Goal: Task Accomplishment & Management: Manage account settings

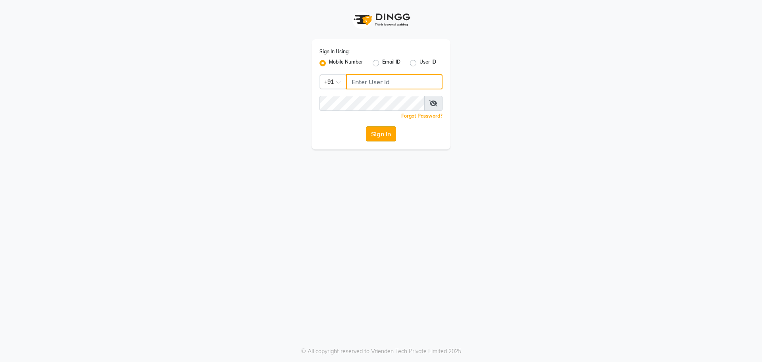
type input "7058190208"
click at [384, 140] on button "Sign In" at bounding box center [381, 133] width 30 height 15
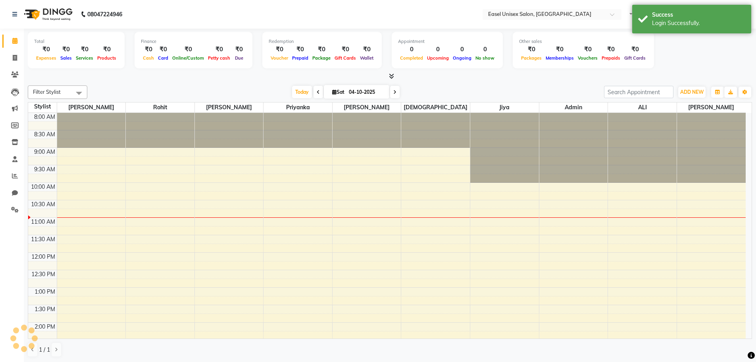
select select "en"
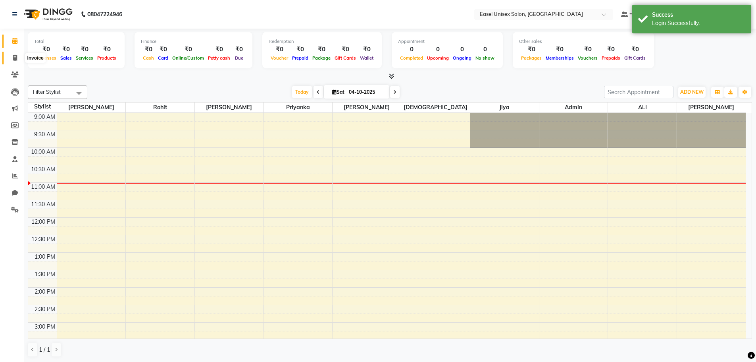
click at [12, 59] on span at bounding box center [15, 58] width 14 height 9
select select "service"
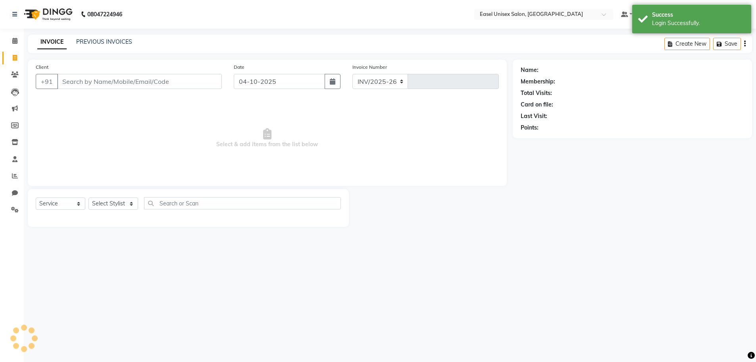
select select "8639"
type input "1842"
click at [106, 40] on link "PREVIOUS INVOICES" at bounding box center [104, 41] width 56 height 7
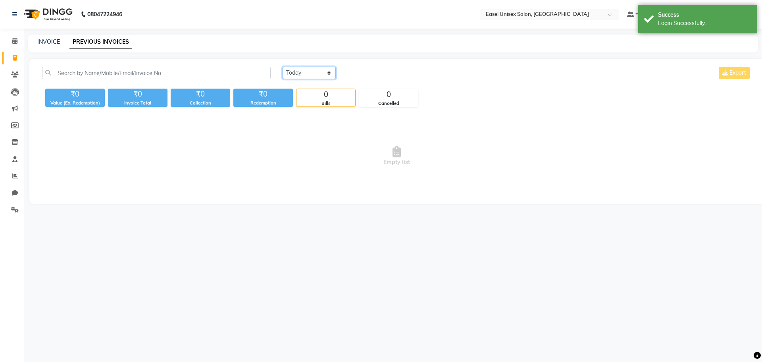
click at [300, 74] on select "Today Yesterday Custom Range" at bounding box center [309, 73] width 53 height 12
click at [283, 67] on select "Today Yesterday Custom Range" at bounding box center [309, 73] width 53 height 12
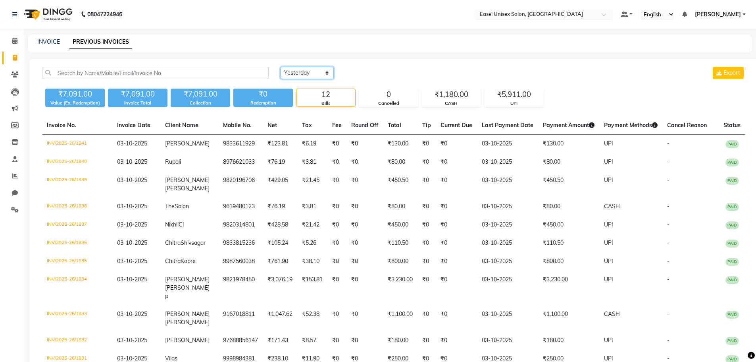
click at [322, 72] on select "Today Yesterday Custom Range" at bounding box center [307, 73] width 53 height 12
select select "range"
click at [281, 67] on select "Today Yesterday Custom Range" at bounding box center [307, 73] width 53 height 12
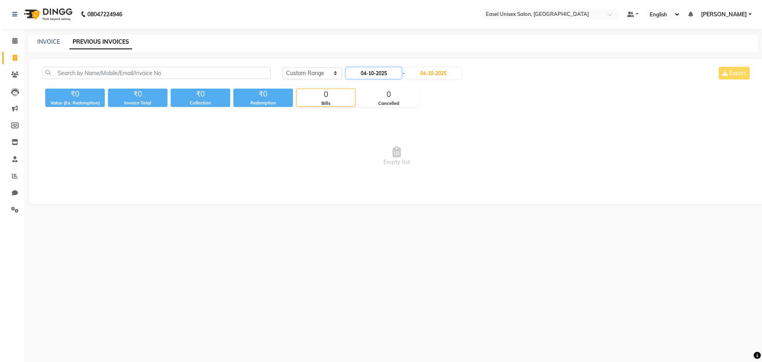
click at [373, 70] on input "04-10-2025" at bounding box center [374, 72] width 56 height 11
select select "10"
select select "2025"
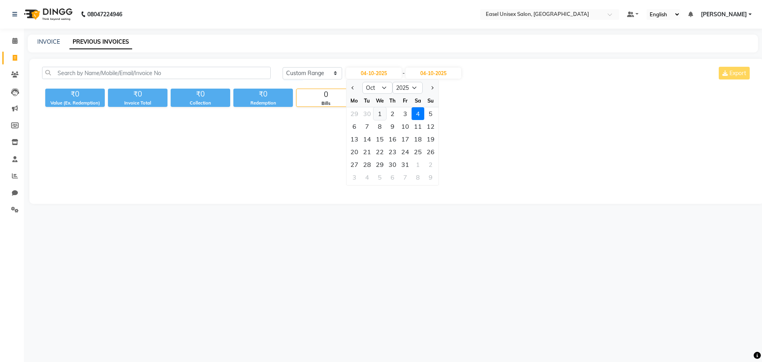
click at [379, 114] on div "1" at bounding box center [379, 113] width 13 height 13
type input "01-10-2025"
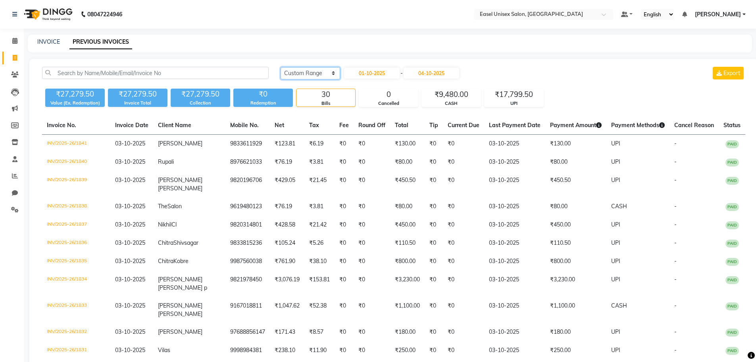
click at [332, 74] on select "Today Yesterday Custom Range" at bounding box center [311, 73] width 60 height 12
select select "yesterday"
click at [281, 67] on select "Today Yesterday Custom Range" at bounding box center [311, 73] width 60 height 12
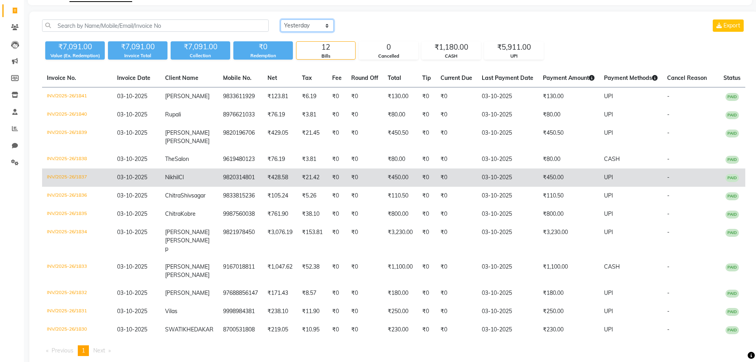
scroll to position [75, 0]
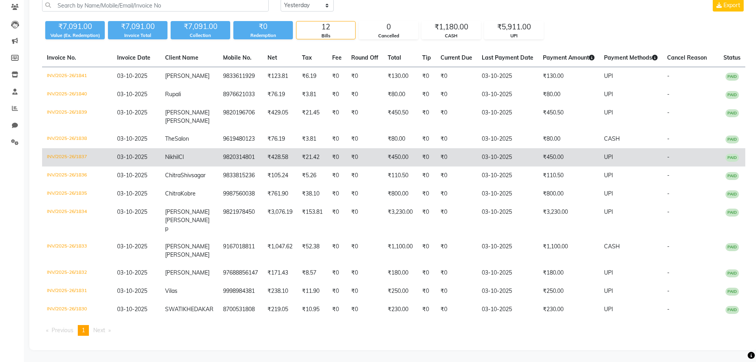
click at [132, 153] on span "03-10-2025" at bounding box center [132, 156] width 30 height 7
click at [236, 148] on td "9820314801" at bounding box center [240, 157] width 44 height 18
click at [173, 153] on span "Nikhil" at bounding box center [171, 156] width 13 height 7
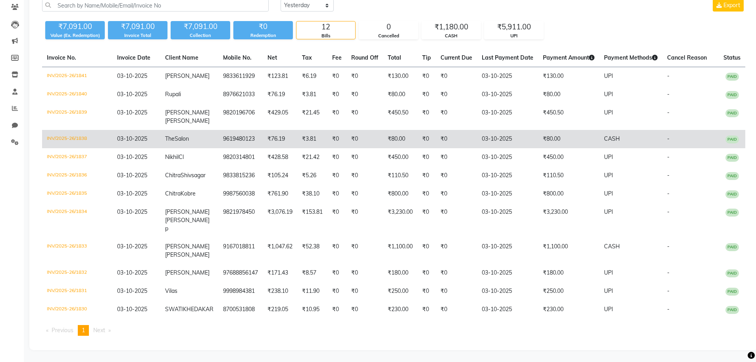
click at [196, 130] on td "The Salon" at bounding box center [189, 139] width 58 height 18
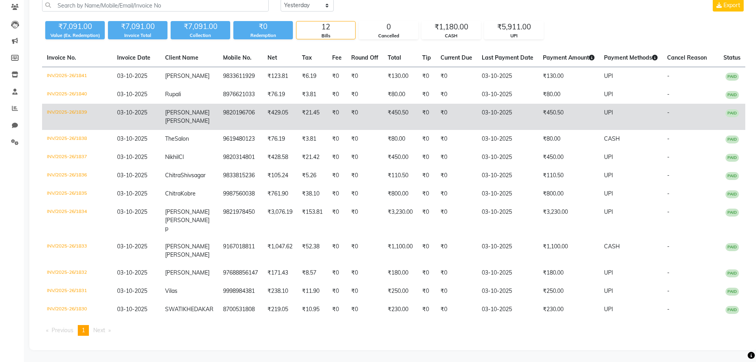
click at [180, 109] on span "AMRUTA" at bounding box center [187, 112] width 44 height 7
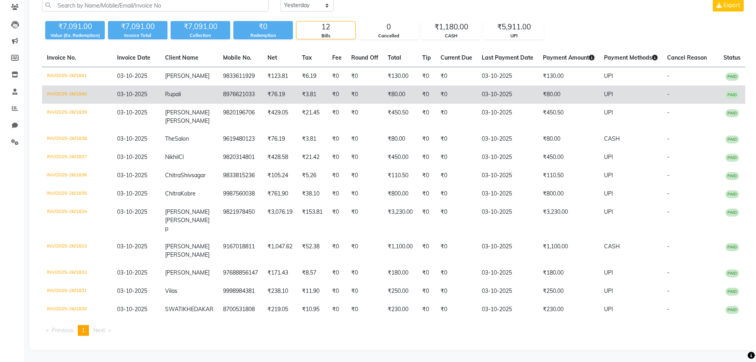
click at [181, 90] on span "Rupali" at bounding box center [173, 93] width 16 height 7
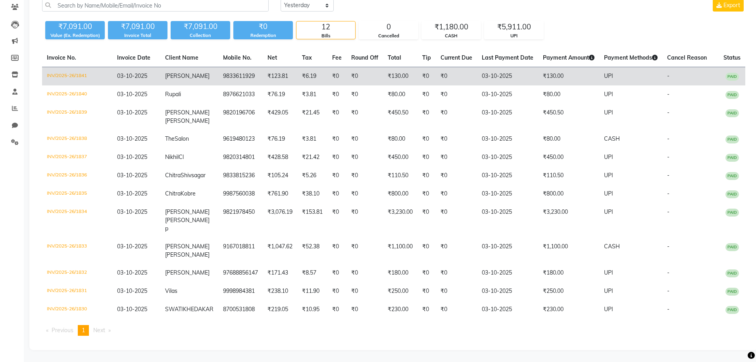
click at [218, 76] on td "9833611929" at bounding box center [240, 76] width 44 height 19
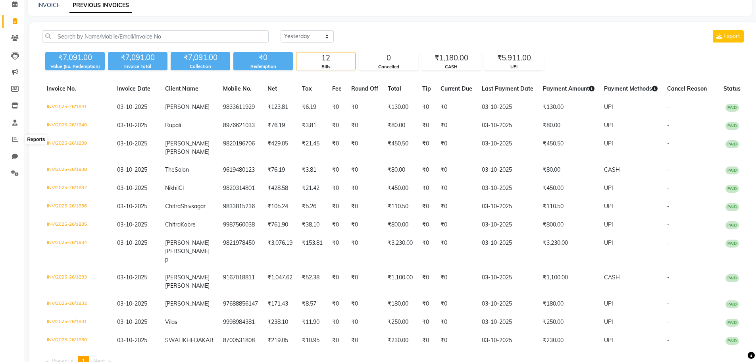
scroll to position [0, 0]
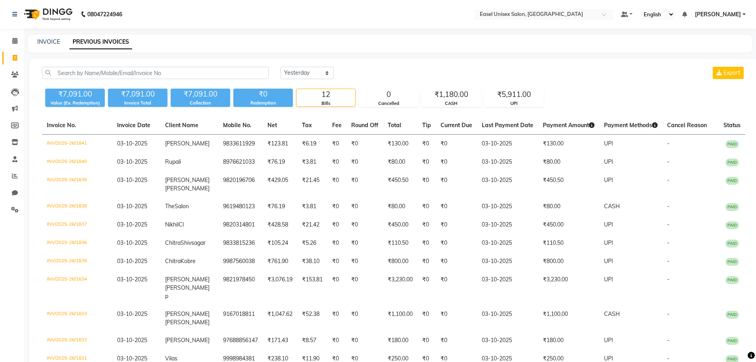
click at [40, 48] on div "INVOICE PREVIOUS INVOICES" at bounding box center [390, 44] width 724 height 18
click at [43, 43] on link "INVOICE" at bounding box center [48, 41] width 23 height 7
select select "service"
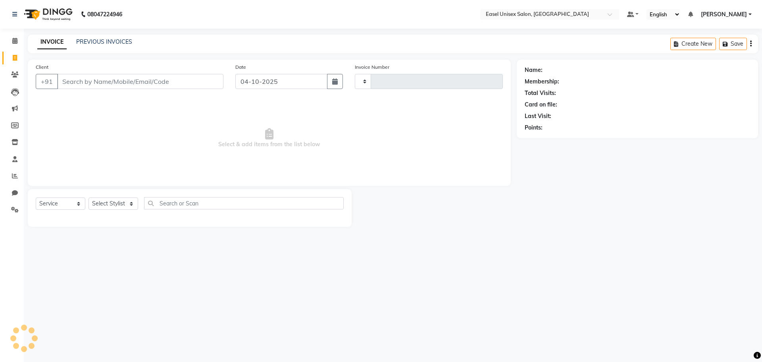
type input "1842"
select select "8639"
click at [16, 174] on icon at bounding box center [15, 176] width 6 height 6
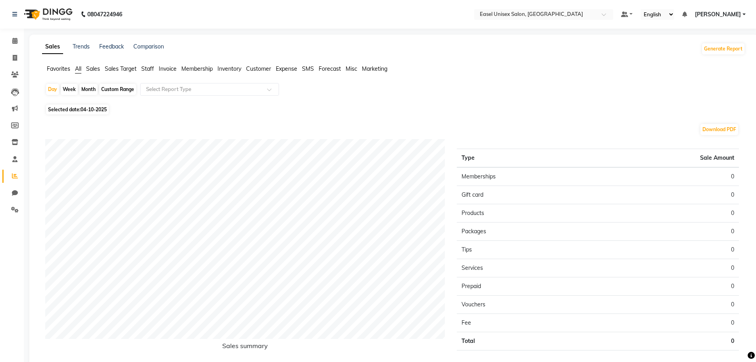
click at [88, 87] on div "Month" at bounding box center [88, 89] width 18 height 11
select select "10"
select select "2025"
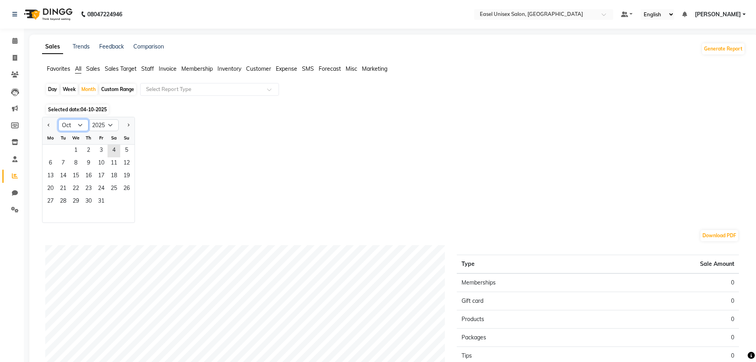
click at [79, 125] on select "Jan Feb Mar Apr May Jun Jul Aug Sep Oct Nov Dec" at bounding box center [73, 125] width 30 height 12
select select "8"
click at [58, 119] on select "Jan Feb Mar Apr May Jun Jul Aug Sep Oct Nov Dec" at bounding box center [73, 125] width 30 height 12
click at [100, 149] on span "1" at bounding box center [101, 150] width 13 height 13
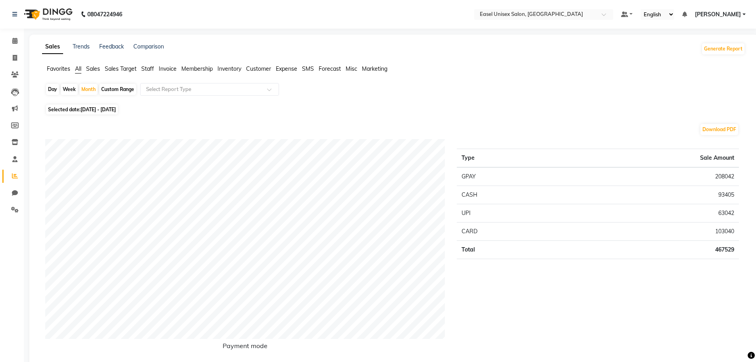
click at [151, 66] on span "Staff" at bounding box center [147, 68] width 13 height 7
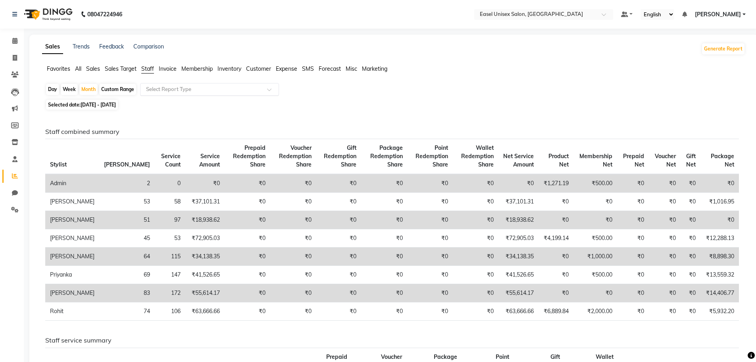
click at [271, 88] on span at bounding box center [272, 92] width 10 height 8
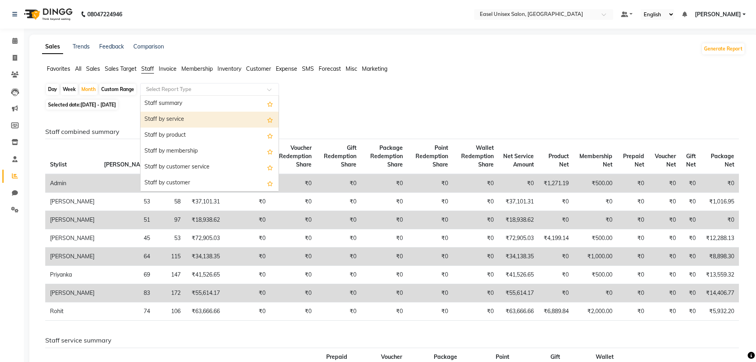
click at [244, 116] on div "Staff by service" at bounding box center [209, 120] width 138 height 16
select select "full_report"
select select "csv"
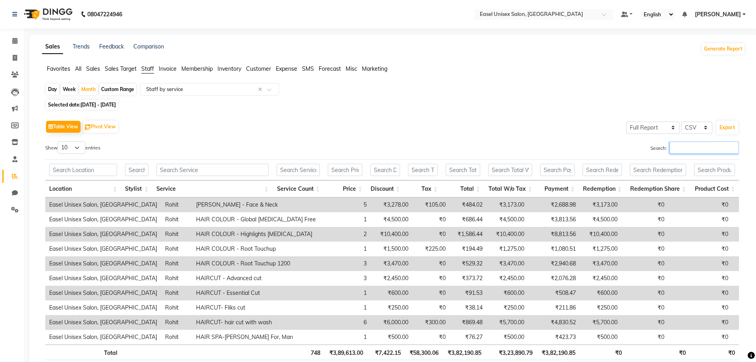
click at [689, 145] on input "Search:" at bounding box center [704, 147] width 69 height 12
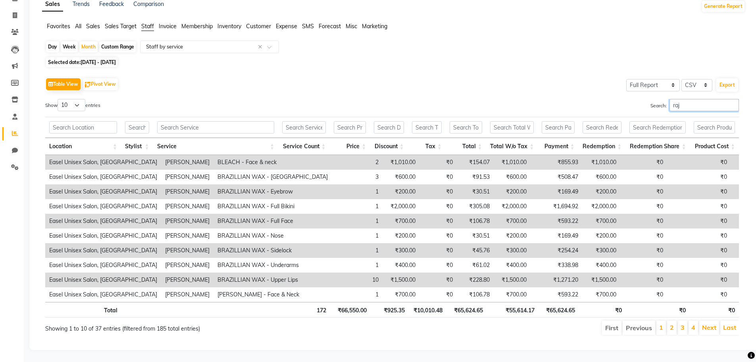
scroll to position [48, 0]
type input "raj"
click at [114, 78] on button "Pivot View" at bounding box center [100, 84] width 35 height 12
select select "full_report"
select select "csv"
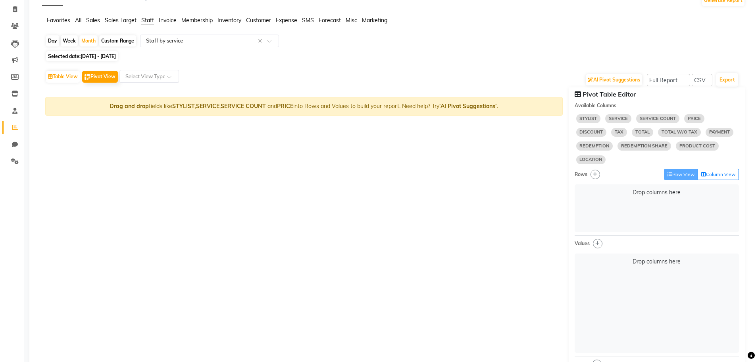
click at [171, 78] on span at bounding box center [172, 79] width 10 height 8
click at [199, 77] on div "AI Pivot Suggestions Select Full Report Filtered Report Select CSV PDF Export" at bounding box center [392, 79] width 694 height 17
click at [588, 121] on span "STYLIST" at bounding box center [588, 118] width 25 height 9
click at [594, 122] on span "STYLIST" at bounding box center [588, 118] width 25 height 9
click at [63, 76] on button "Table View" at bounding box center [63, 77] width 34 height 12
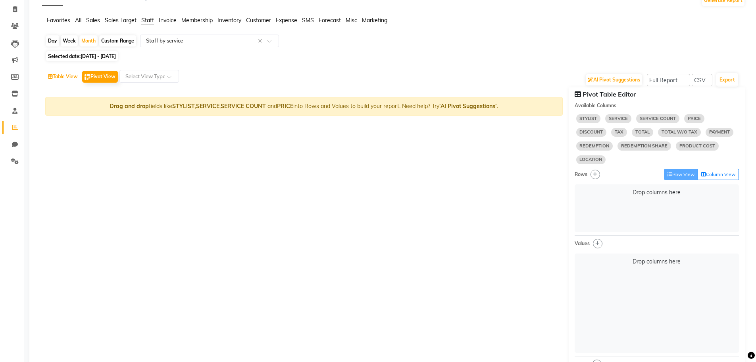
select select "full_report"
select select "csv"
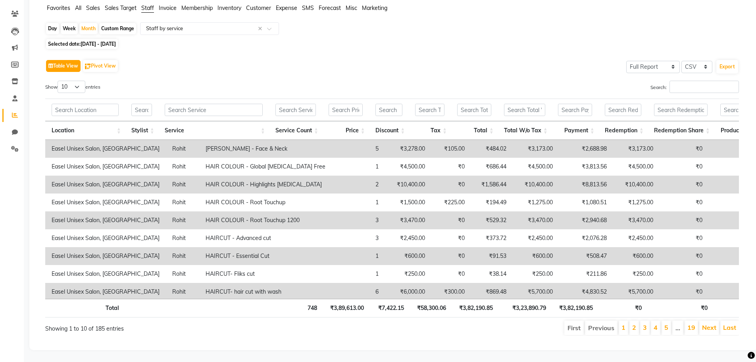
scroll to position [0, 0]
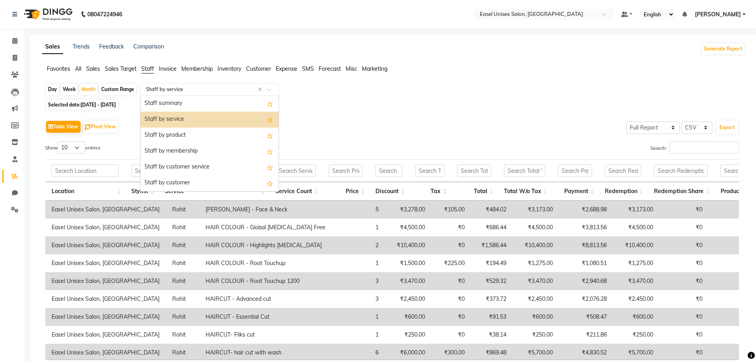
click at [270, 90] on span at bounding box center [272, 92] width 10 height 8
click at [212, 162] on div "Staff by customer service" at bounding box center [209, 167] width 138 height 16
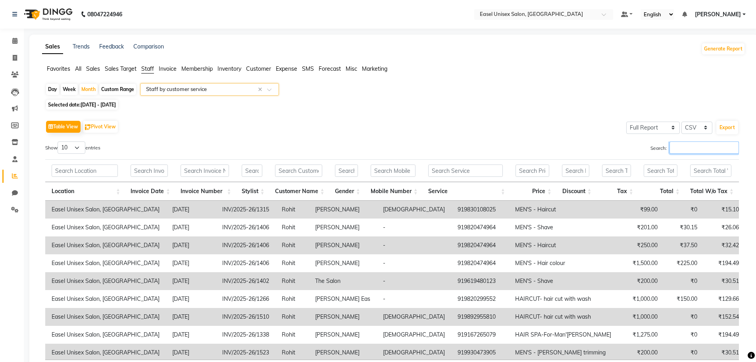
click at [698, 147] on input "Search:" at bounding box center [704, 147] width 69 height 12
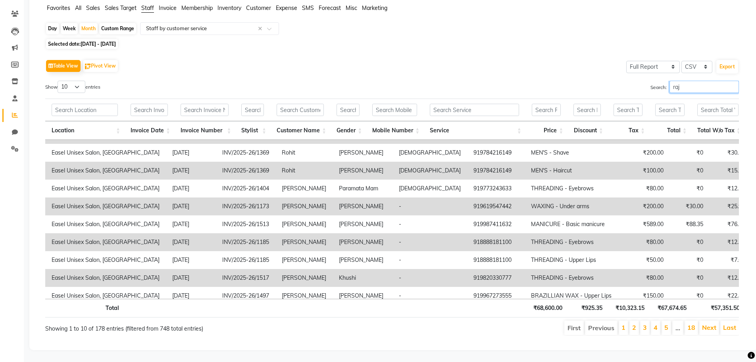
scroll to position [26, 0]
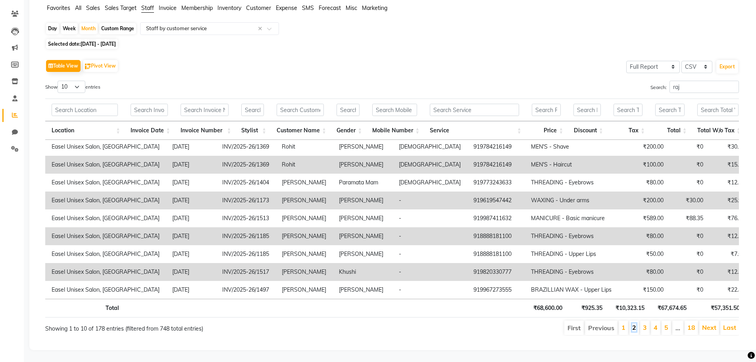
click at [635, 324] on link "2" at bounding box center [634, 327] width 4 height 8
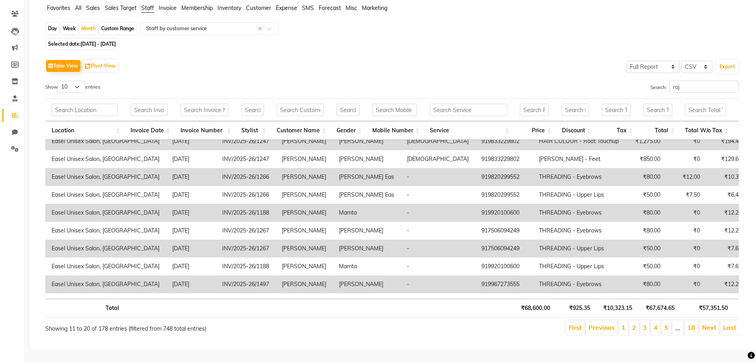
scroll to position [0, 0]
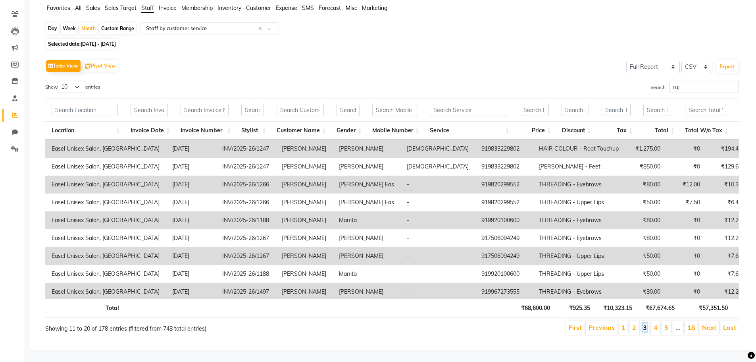
click at [646, 323] on link "3" at bounding box center [645, 327] width 4 height 8
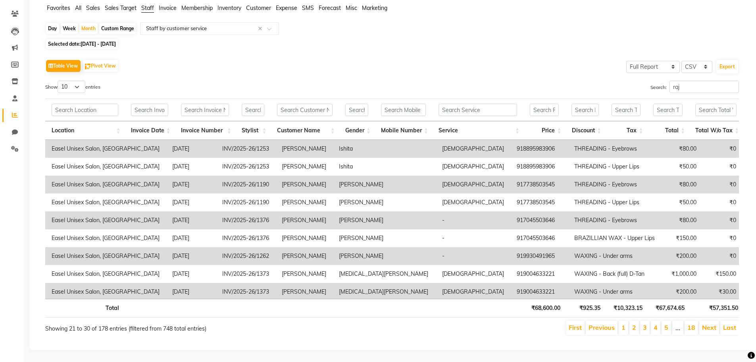
click at [659, 322] on li "4" at bounding box center [656, 327] width 10 height 14
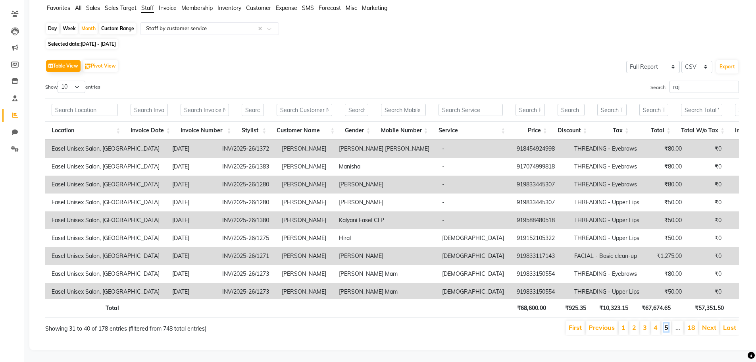
click at [668, 323] on link "5" at bounding box center [666, 327] width 4 height 8
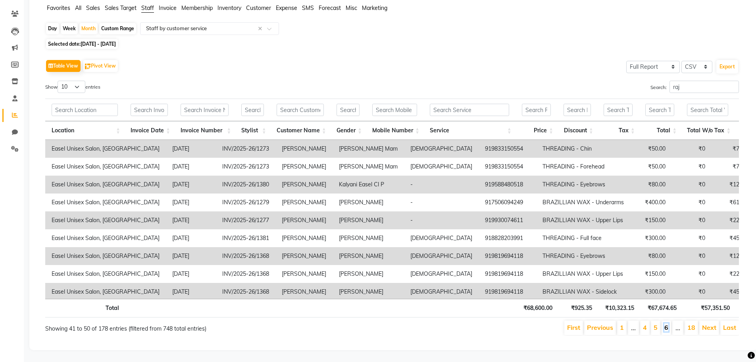
click at [667, 323] on link "6" at bounding box center [666, 327] width 4 height 8
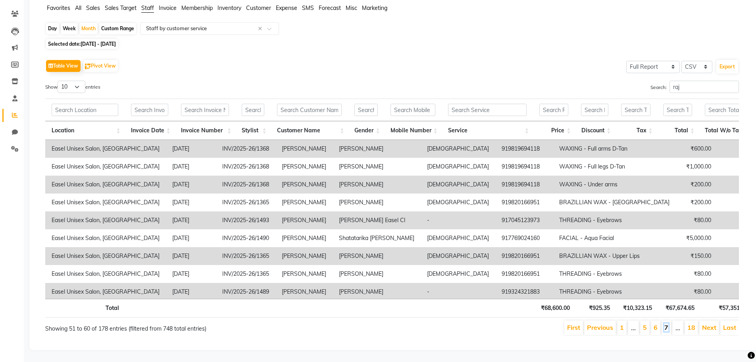
click at [668, 323] on link "7" at bounding box center [666, 327] width 4 height 8
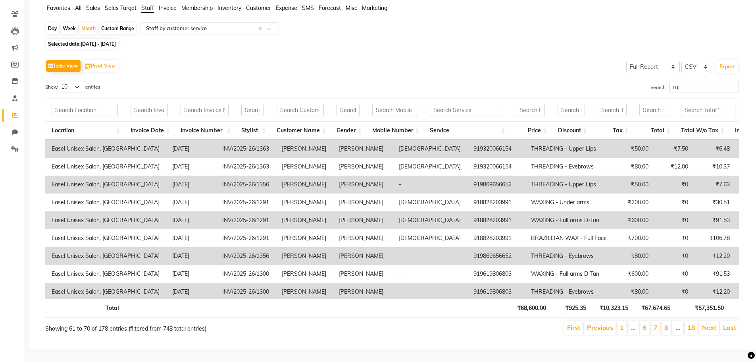
click at [669, 323] on li "8" at bounding box center [667, 327] width 10 height 14
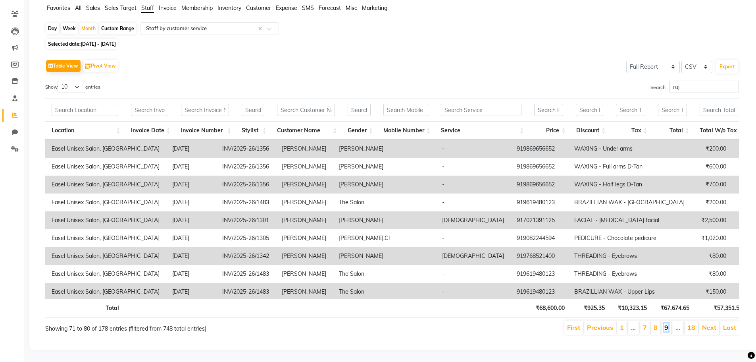
click at [668, 323] on link "9" at bounding box center [666, 327] width 4 height 8
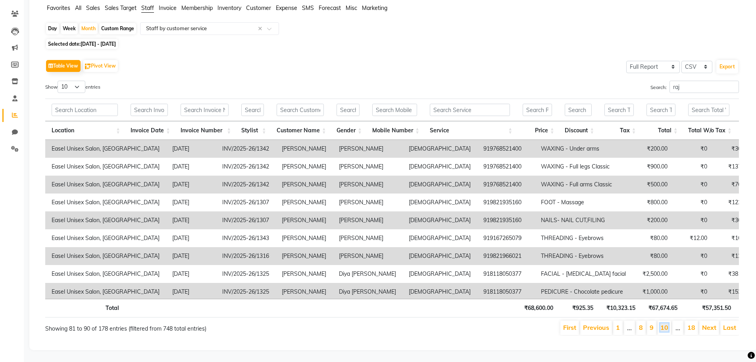
click at [668, 323] on link "10" at bounding box center [664, 327] width 8 height 8
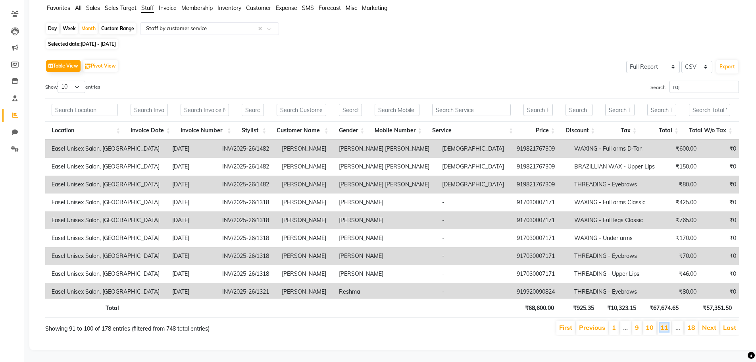
click at [668, 323] on link "11" at bounding box center [664, 327] width 8 height 8
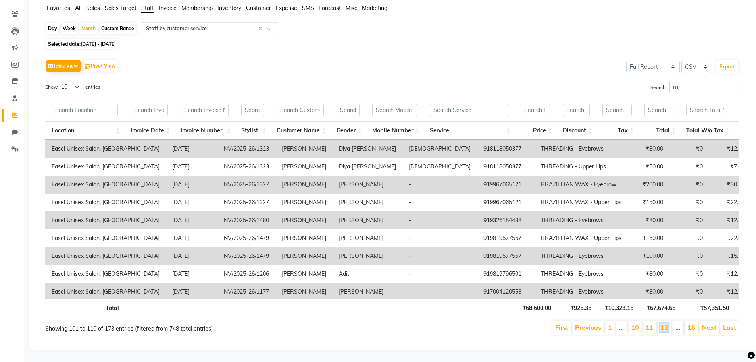
click at [668, 323] on link "12" at bounding box center [664, 327] width 8 height 8
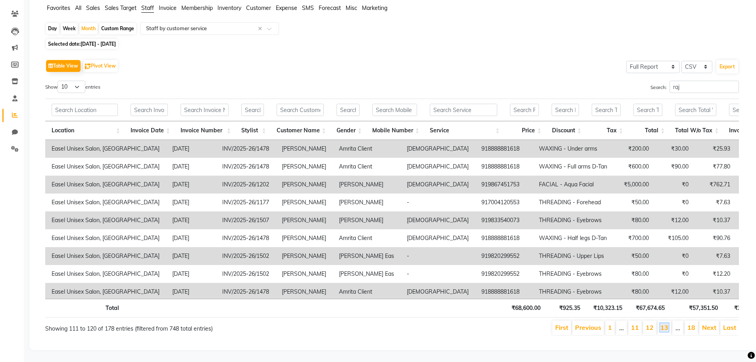
click at [668, 323] on link "13" at bounding box center [664, 327] width 8 height 8
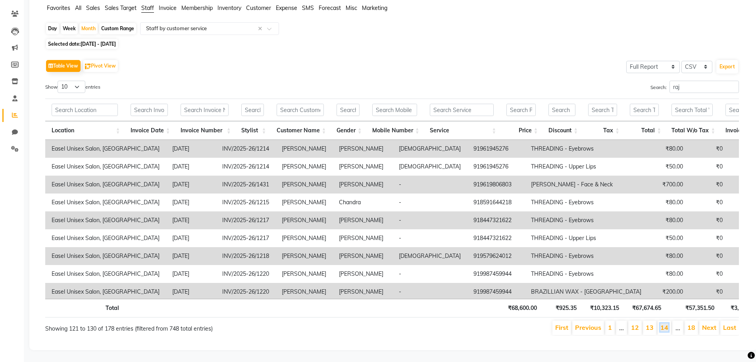
click at [668, 323] on link "14" at bounding box center [664, 327] width 8 height 8
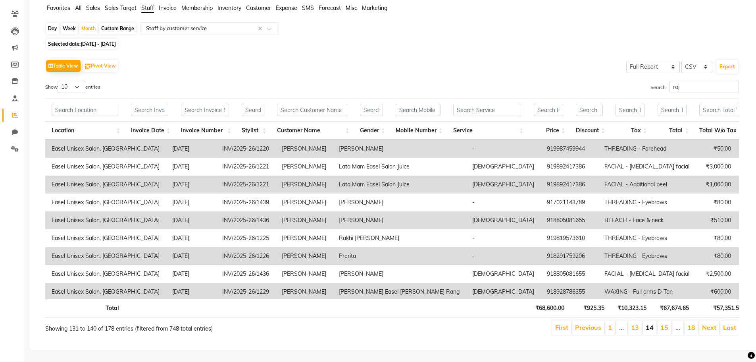
click at [649, 323] on link "14" at bounding box center [650, 327] width 8 height 8
click at [640, 323] on li "13" at bounding box center [634, 327] width 13 height 14
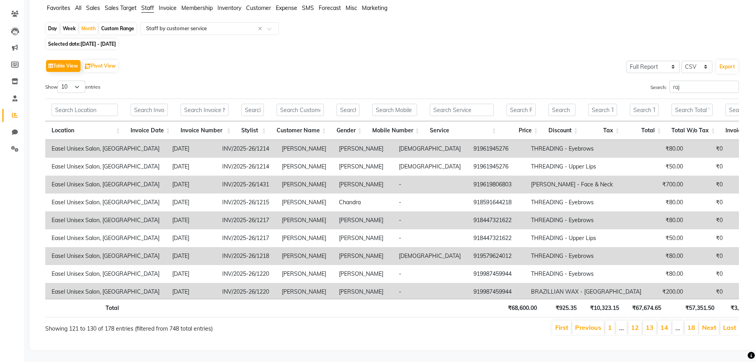
click at [640, 323] on li "12" at bounding box center [634, 327] width 13 height 14
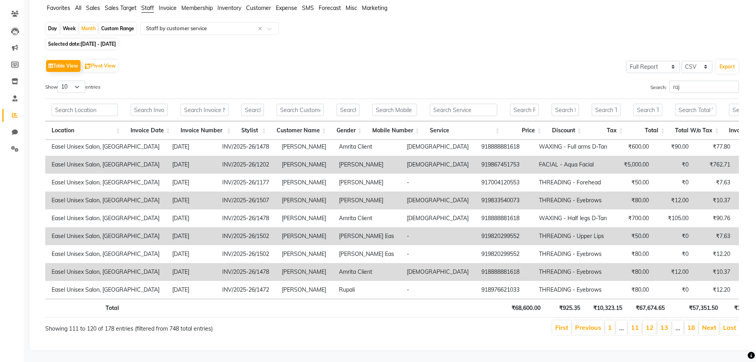
scroll to position [26, 0]
click at [664, 323] on link "13" at bounding box center [664, 327] width 8 height 8
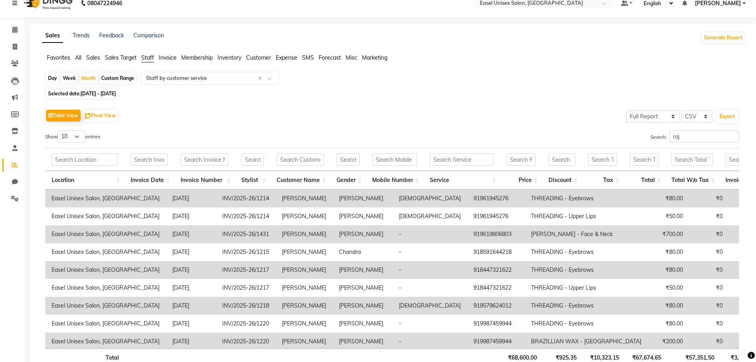
scroll to position [0, 0]
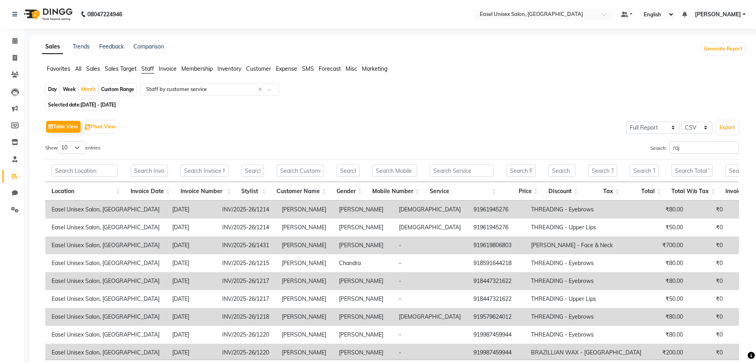
drag, startPoint x: 612, startPoint y: 264, endPoint x: 472, endPoint y: 125, distance: 197.6
click at [472, 125] on div "Table View Pivot View Select Full Report Filtered Report Select CSV PDF Export" at bounding box center [392, 126] width 694 height 17
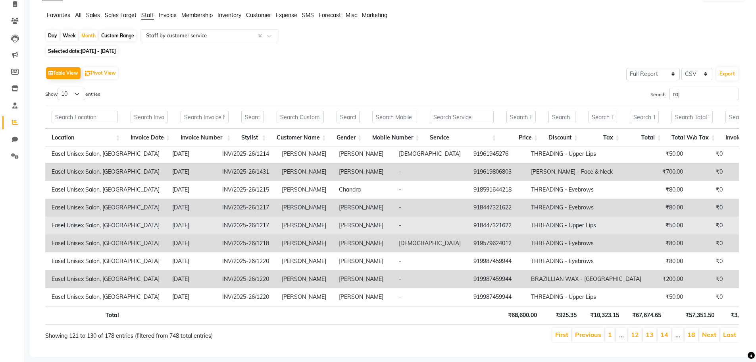
scroll to position [67, 0]
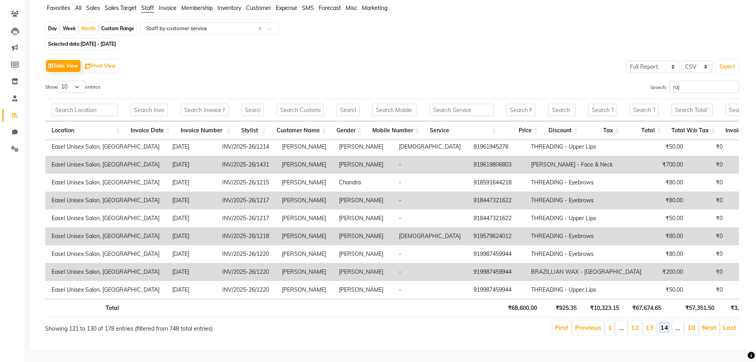
click at [667, 323] on link "14" at bounding box center [664, 327] width 8 height 8
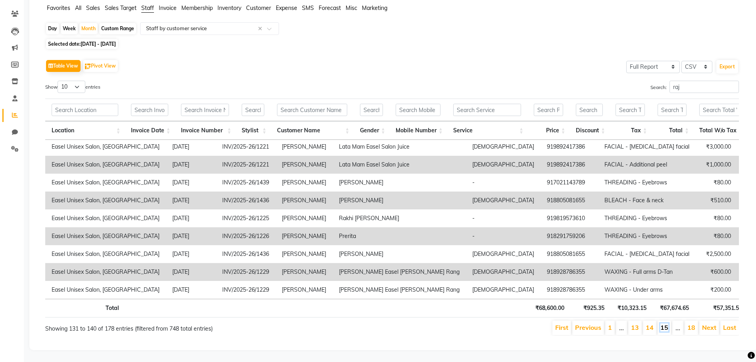
click at [664, 325] on link "15" at bounding box center [664, 327] width 8 height 8
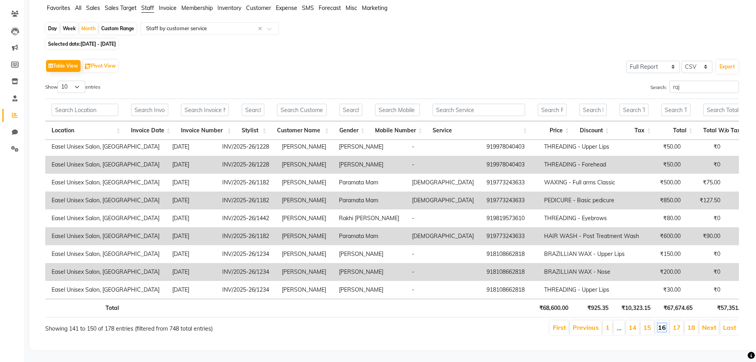
click at [664, 323] on link "16" at bounding box center [662, 327] width 8 height 8
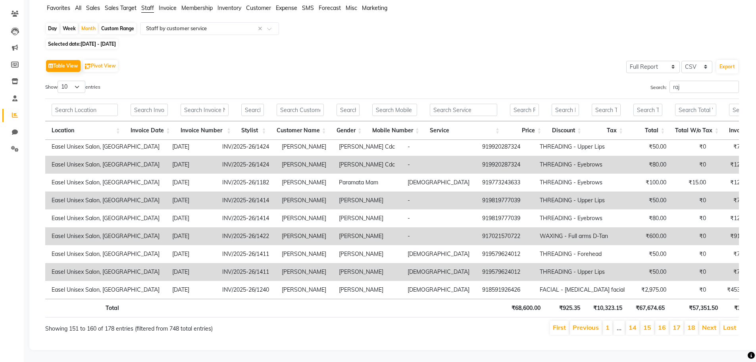
click at [664, 323] on link "16" at bounding box center [662, 327] width 8 height 8
click at [673, 323] on link "17" at bounding box center [677, 327] width 8 height 8
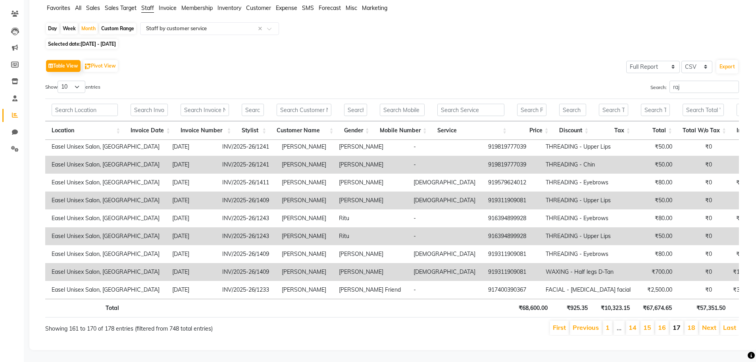
click at [675, 323] on link "17" at bounding box center [677, 327] width 8 height 8
click at [677, 324] on link "17" at bounding box center [677, 327] width 8 height 8
click at [690, 323] on link "18" at bounding box center [691, 327] width 8 height 8
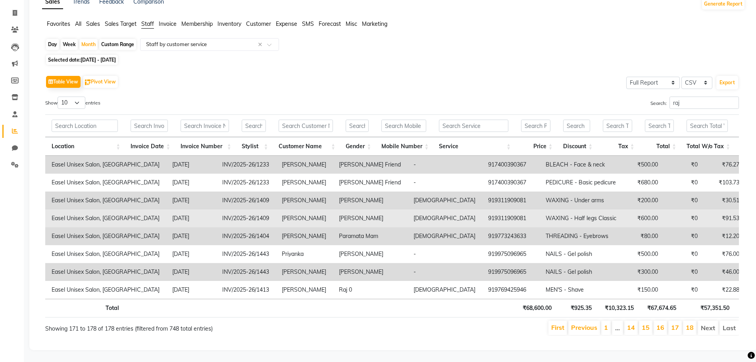
scroll to position [57, 0]
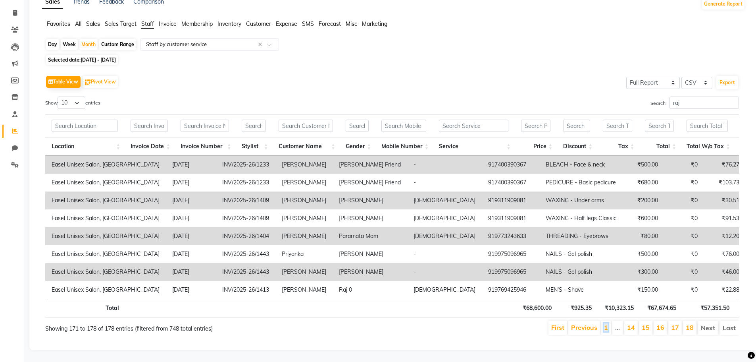
click at [608, 323] on link "1" at bounding box center [606, 327] width 4 height 8
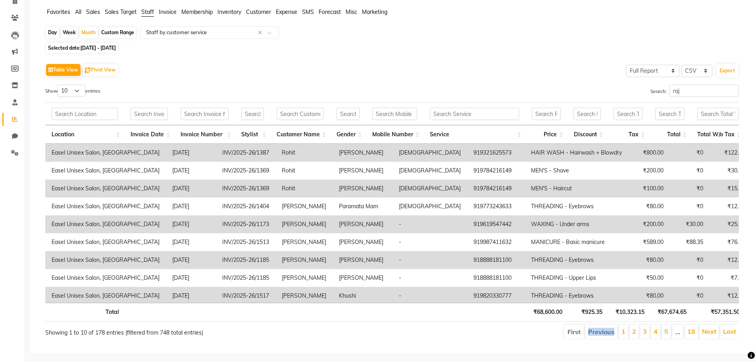
click at [608, 323] on div "First Previous 1 2 3 4 5 … 18 Next Last" at bounding box center [539, 331] width 412 height 16
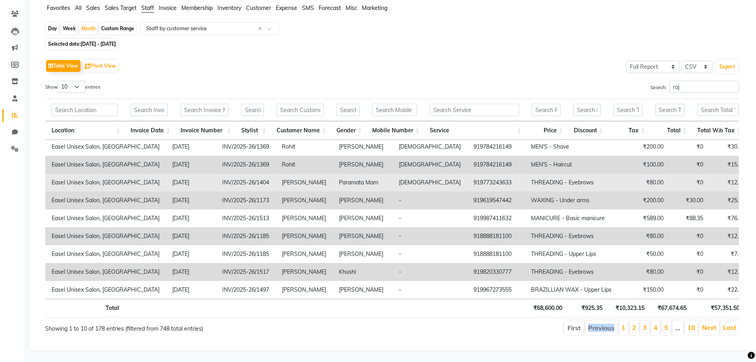
scroll to position [67, 0]
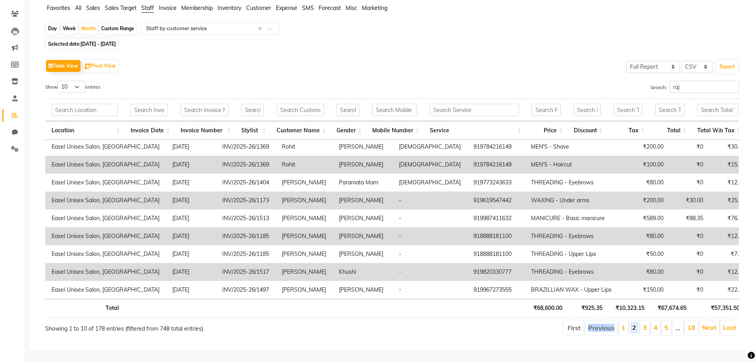
click at [634, 323] on link "2" at bounding box center [634, 327] width 4 height 8
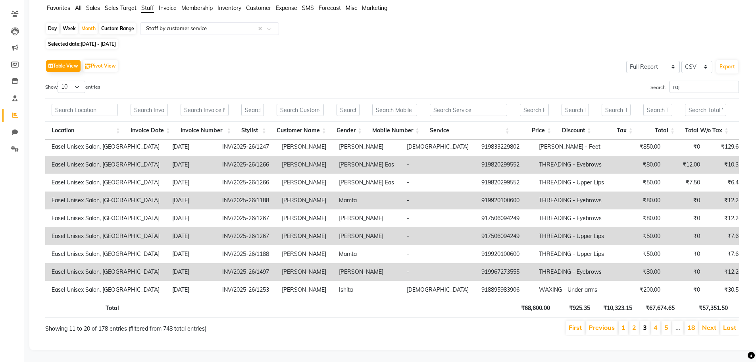
click at [647, 324] on li "3" at bounding box center [645, 327] width 10 height 14
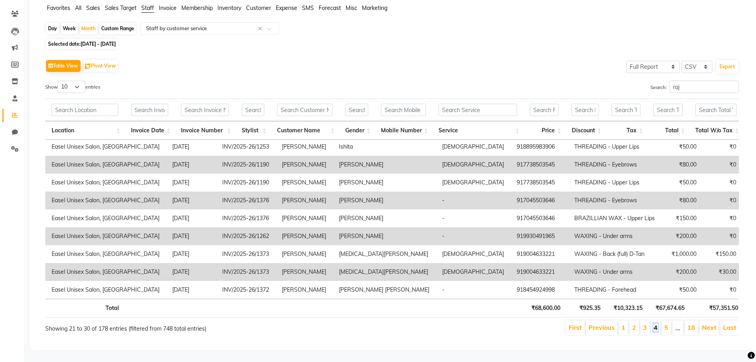
click at [656, 323] on link "4" at bounding box center [656, 327] width 4 height 8
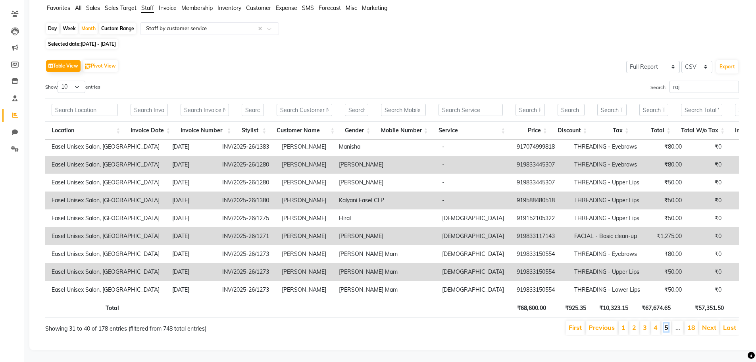
click at [665, 323] on link "5" at bounding box center [666, 327] width 4 height 8
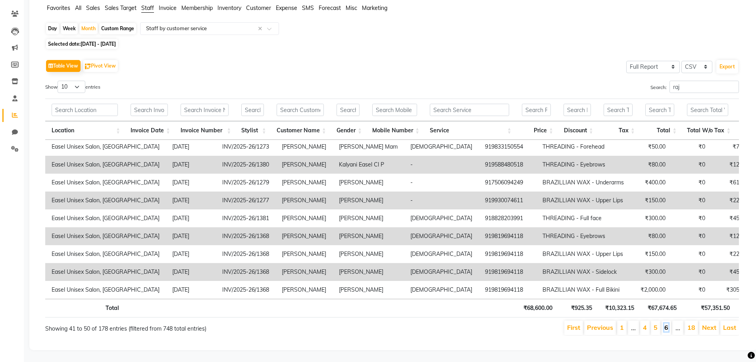
click at [667, 323] on link "6" at bounding box center [666, 327] width 4 height 8
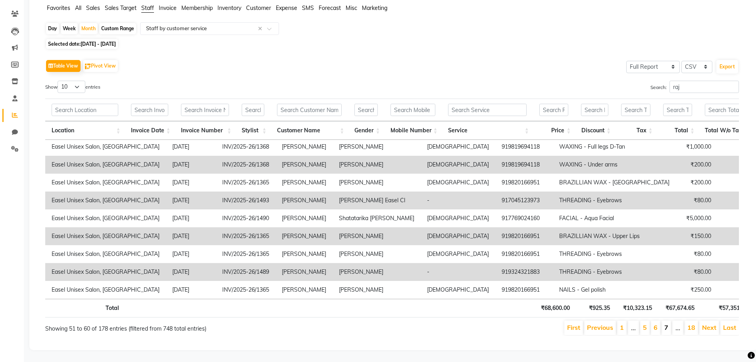
click at [668, 323] on link "7" at bounding box center [666, 327] width 4 height 8
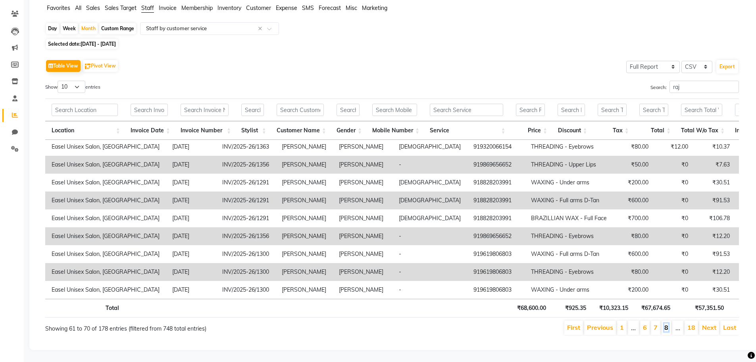
click at [668, 323] on link "8" at bounding box center [666, 327] width 4 height 8
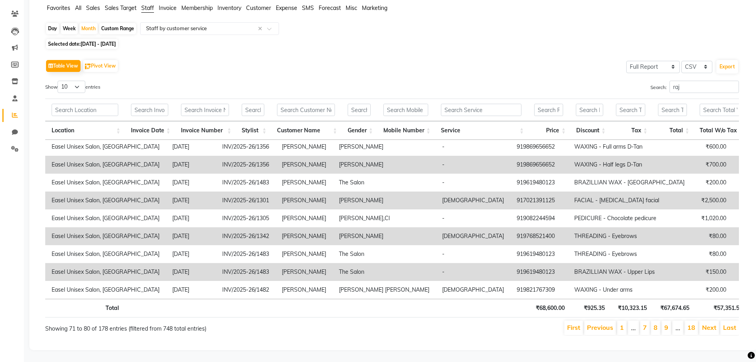
click at [668, 323] on link "9" at bounding box center [666, 327] width 4 height 8
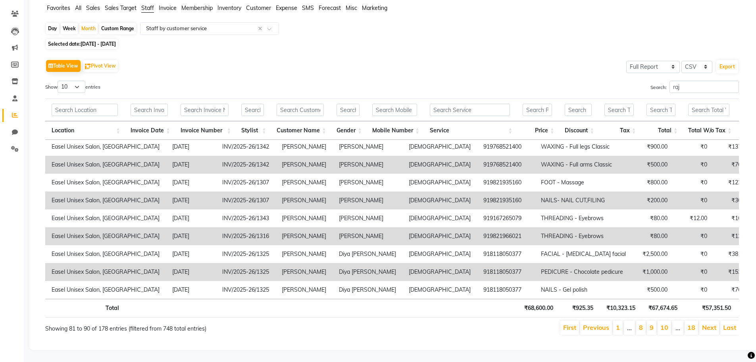
click at [669, 323] on li "10" at bounding box center [664, 327] width 13 height 14
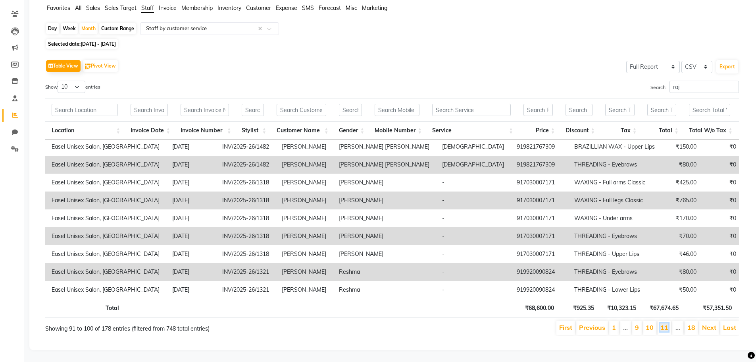
click at [668, 323] on link "11" at bounding box center [664, 327] width 8 height 8
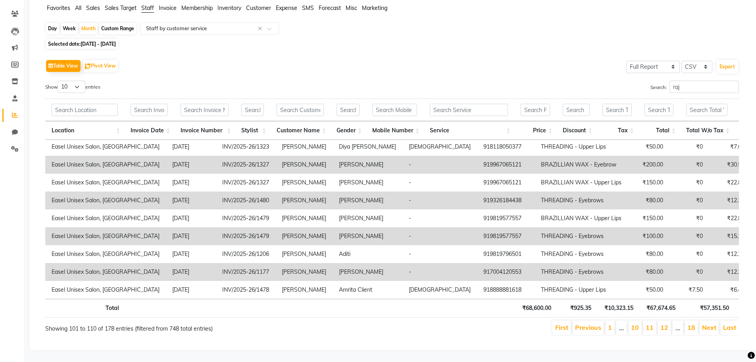
click at [668, 323] on link "12" at bounding box center [664, 327] width 8 height 8
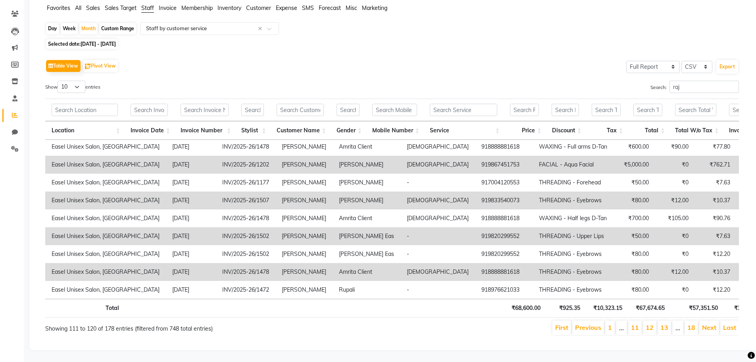
click at [668, 323] on link "13" at bounding box center [664, 327] width 8 height 8
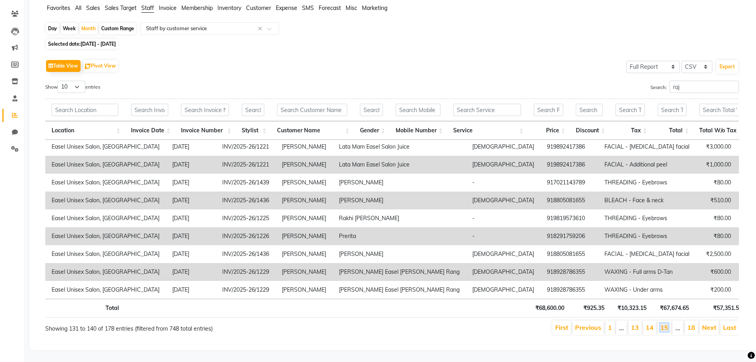
click at [668, 323] on link "15" at bounding box center [664, 327] width 8 height 8
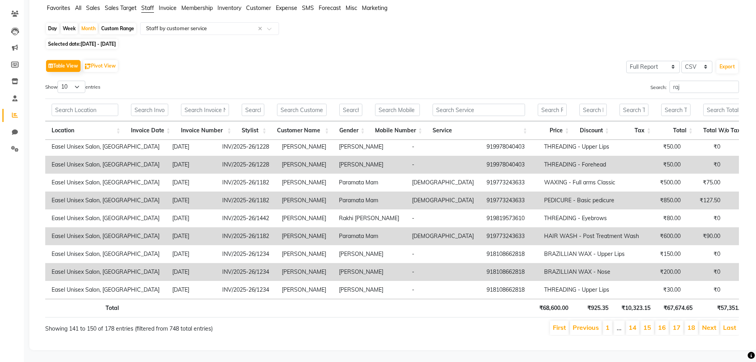
click at [669, 322] on li "16" at bounding box center [661, 327] width 13 height 14
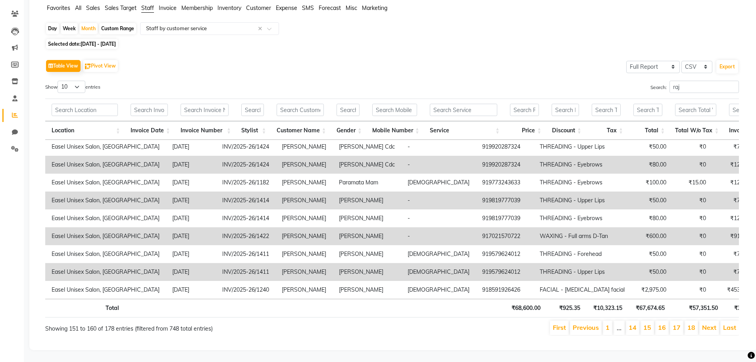
click at [669, 321] on li "16" at bounding box center [661, 327] width 13 height 14
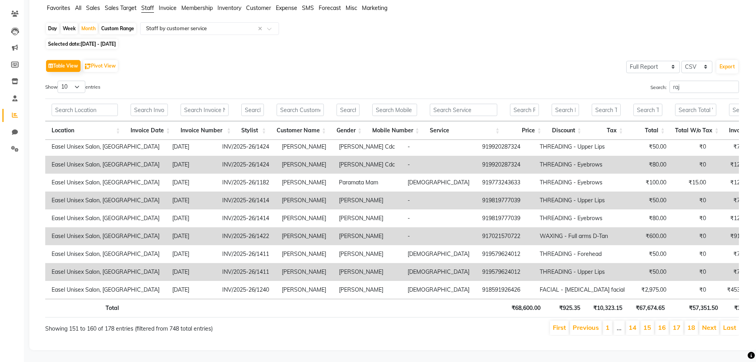
click at [669, 321] on li "16" at bounding box center [661, 327] width 13 height 14
click at [610, 324] on link "1" at bounding box center [608, 327] width 4 height 8
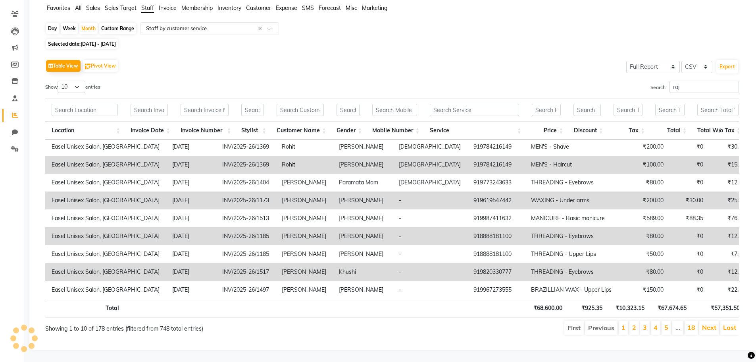
click at [611, 324] on li "Previous" at bounding box center [601, 327] width 33 height 14
drag, startPoint x: 611, startPoint y: 323, endPoint x: 619, endPoint y: 323, distance: 7.5
click at [613, 323] on li "Previous" at bounding box center [601, 327] width 33 height 14
click at [624, 323] on link "1" at bounding box center [624, 327] width 4 height 8
click at [625, 323] on link "1" at bounding box center [624, 327] width 4 height 8
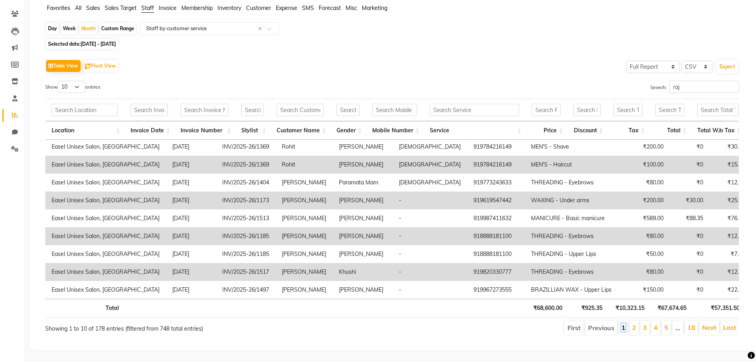
click at [625, 324] on link "1" at bounding box center [624, 327] width 4 height 8
click at [731, 60] on button "Export" at bounding box center [727, 66] width 22 height 13
click at [674, 61] on select "Select Full Report Filtered Report" at bounding box center [653, 67] width 54 height 12
click at [627, 61] on select "Select Full Report Filtered Report" at bounding box center [653, 67] width 54 height 12
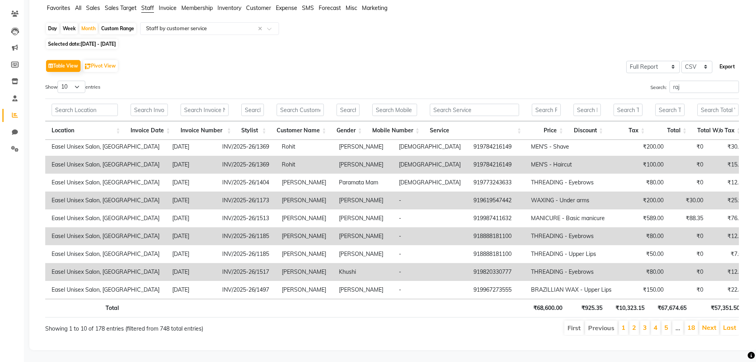
click at [728, 62] on button "Export" at bounding box center [727, 66] width 22 height 13
click at [698, 85] on input "raj" at bounding box center [704, 87] width 69 height 12
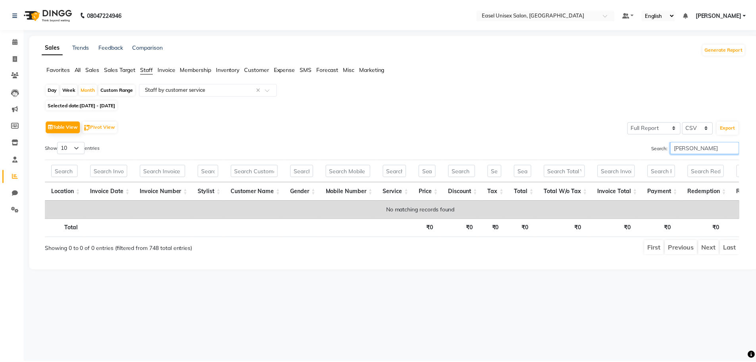
scroll to position [0, 0]
click at [698, 151] on input "raje" at bounding box center [709, 147] width 69 height 12
type input "raj"
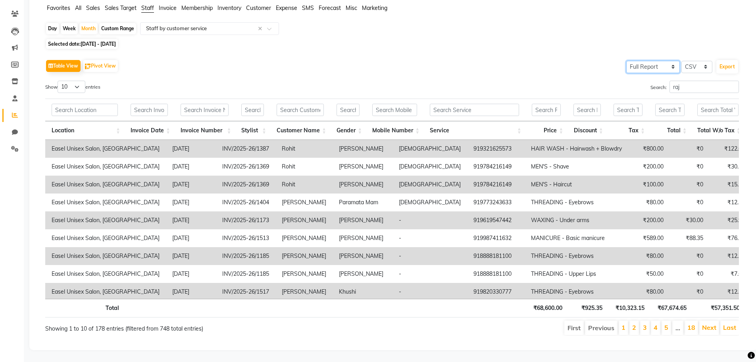
click at [673, 61] on select "Select Full Report Filtered Report" at bounding box center [653, 67] width 54 height 12
select select "filtered_report"
click at [627, 61] on select "Select Full Report Filtered Report" at bounding box center [653, 67] width 54 height 12
click at [724, 60] on button "Export" at bounding box center [727, 66] width 22 height 13
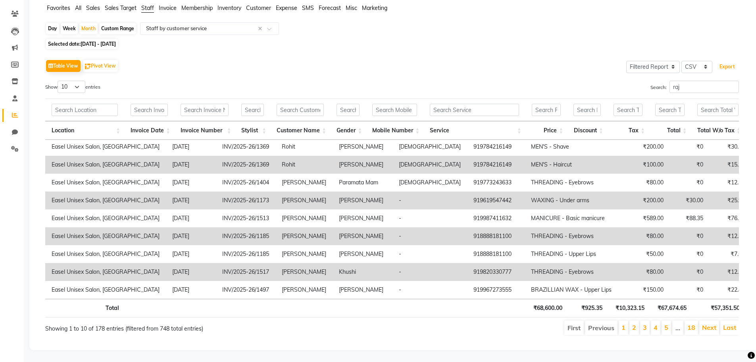
scroll to position [26, 0]
click at [697, 81] on input "raj" at bounding box center [704, 87] width 69 height 12
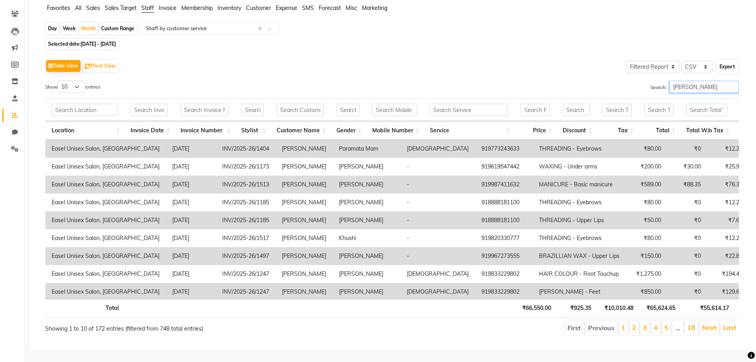
type input "rajshree"
click at [726, 63] on button "Export" at bounding box center [727, 66] width 22 height 13
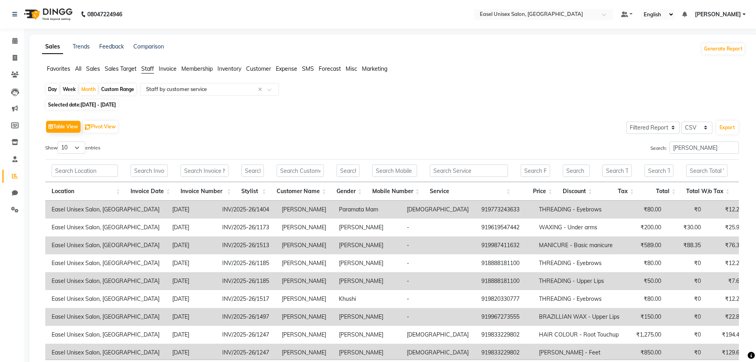
click at [225, 142] on div "Show 10 25 50 100 entries" at bounding box center [215, 148] width 341 height 15
click at [13, 60] on icon at bounding box center [15, 58] width 4 height 6
select select "service"
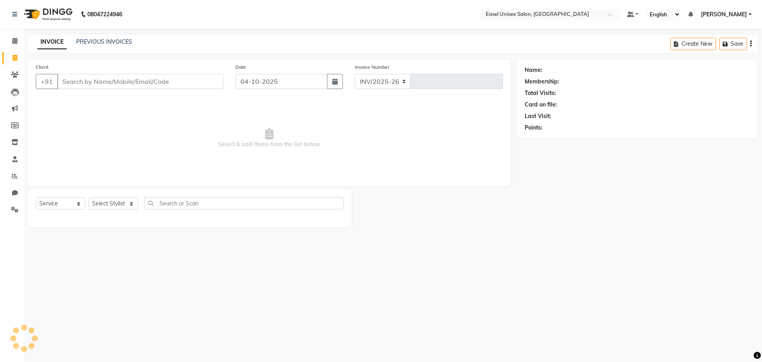
select select "8639"
type input "1842"
click at [14, 15] on icon at bounding box center [14, 15] width 5 height 6
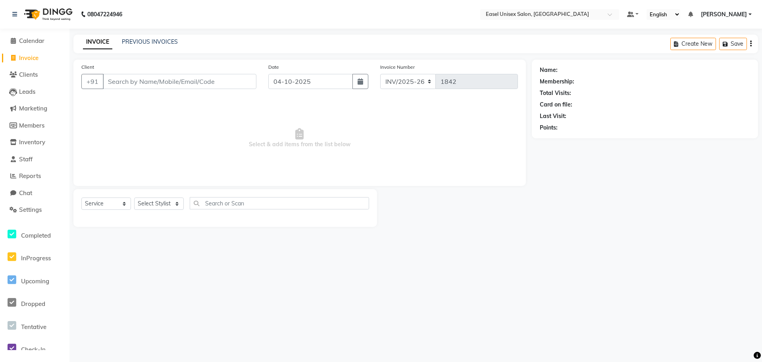
click at [89, 121] on span "Select & add items from the list below" at bounding box center [299, 137] width 437 height 79
click at [13, 13] on icon at bounding box center [14, 15] width 5 height 6
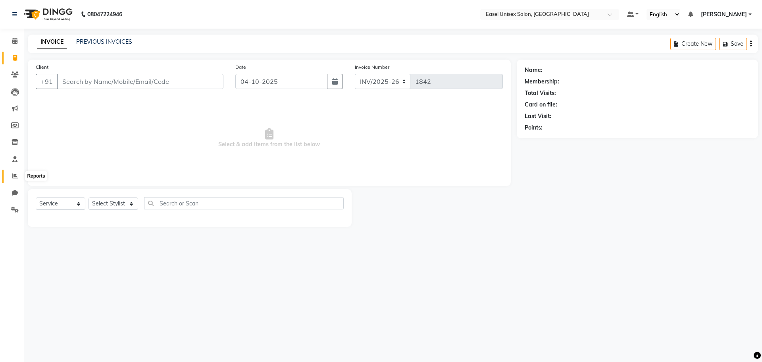
click at [17, 175] on icon at bounding box center [15, 176] width 6 height 6
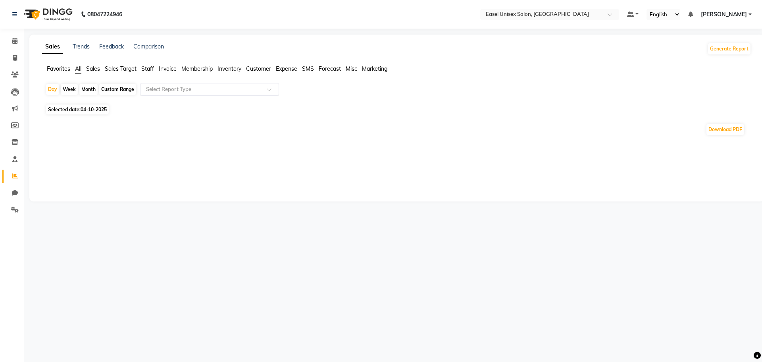
click at [204, 91] on input "text" at bounding box center [201, 89] width 114 height 8
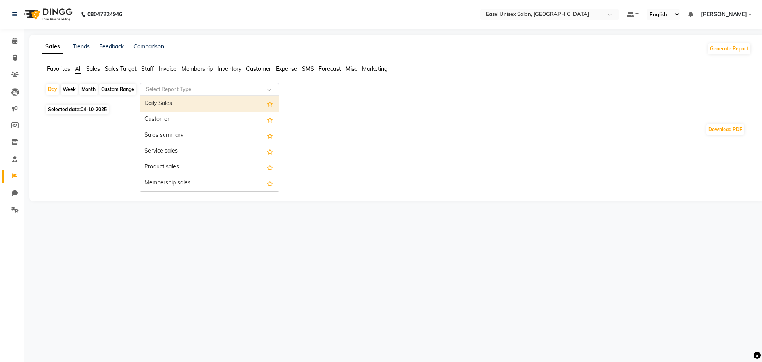
click at [147, 69] on span "Staff" at bounding box center [147, 68] width 13 height 7
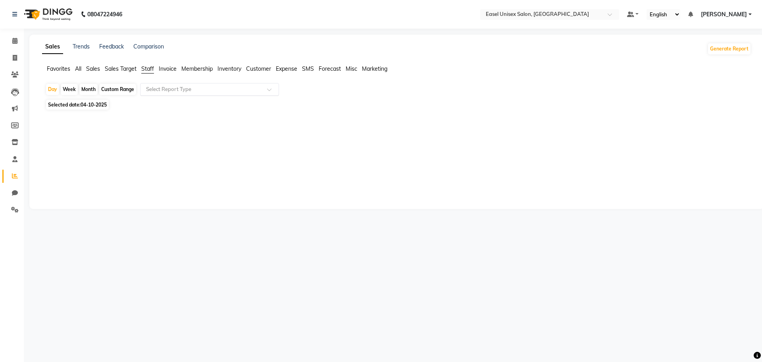
click at [191, 88] on input "text" at bounding box center [201, 89] width 114 height 8
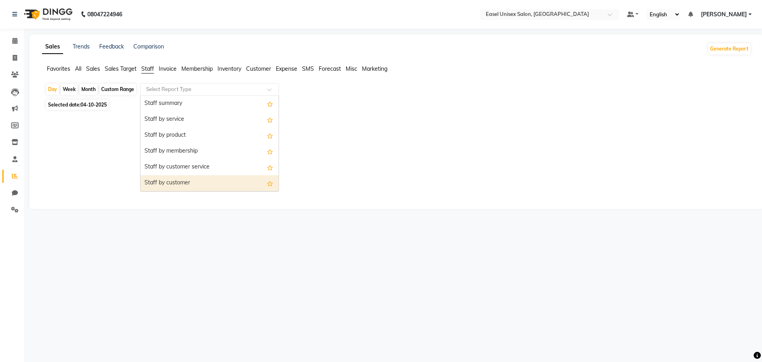
click at [200, 182] on div "Staff by customer" at bounding box center [209, 183] width 138 height 16
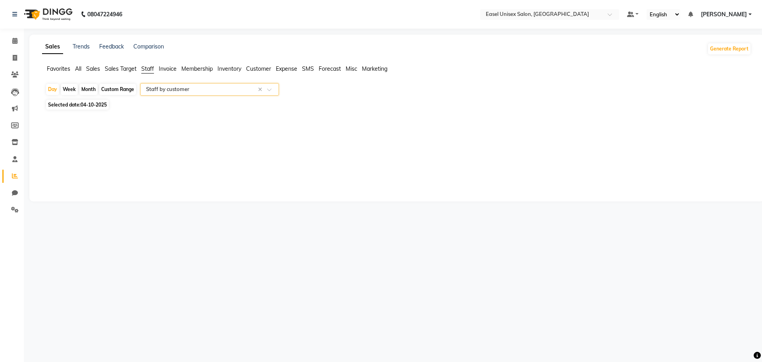
click at [214, 89] on input "text" at bounding box center [201, 89] width 114 height 8
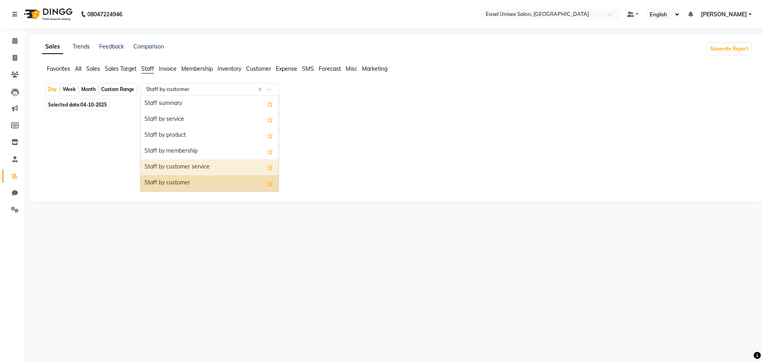
click at [210, 169] on div "Staff by customer service" at bounding box center [209, 167] width 138 height 16
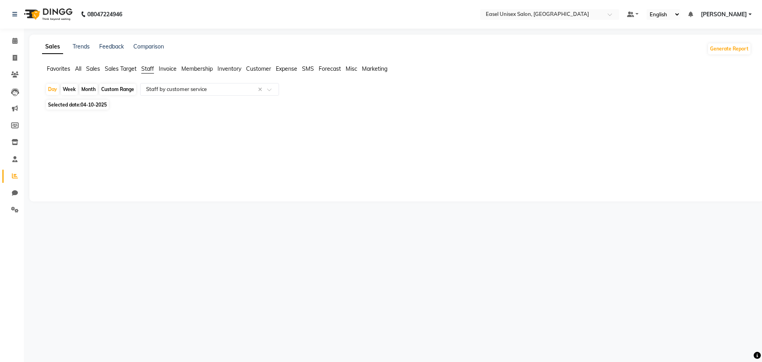
click at [89, 88] on div "Month" at bounding box center [88, 89] width 18 height 11
select select "10"
select select "2025"
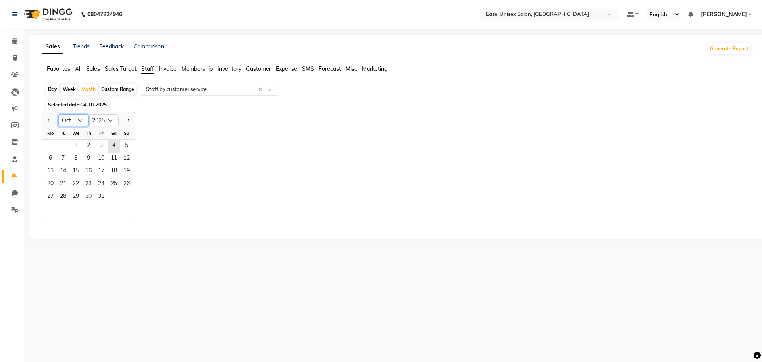
click at [83, 121] on select "Jan Feb Mar Apr May Jun Jul Aug Sep Oct Nov Dec" at bounding box center [73, 120] width 30 height 12
select select "8"
click at [58, 114] on select "Jan Feb Mar Apr May Jun Jul Aug Sep Oct Nov Dec" at bounding box center [73, 120] width 30 height 12
click at [102, 144] on span "1" at bounding box center [101, 146] width 13 height 13
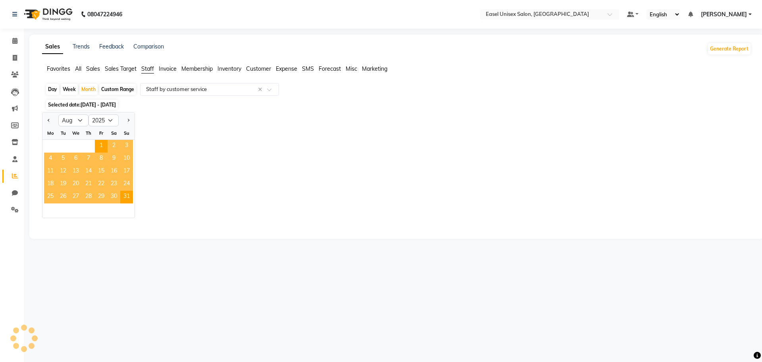
select select "filtered_report"
select select "csv"
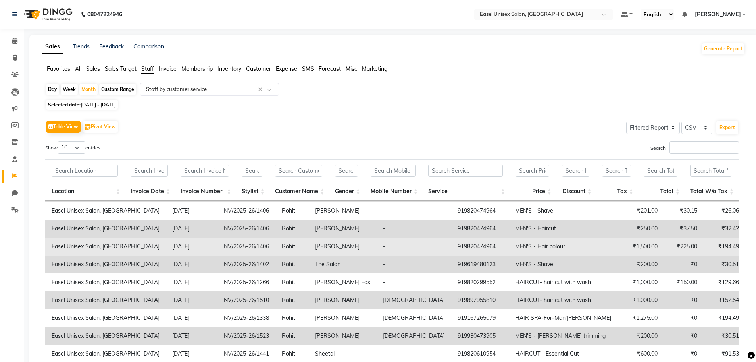
scroll to position [26, 0]
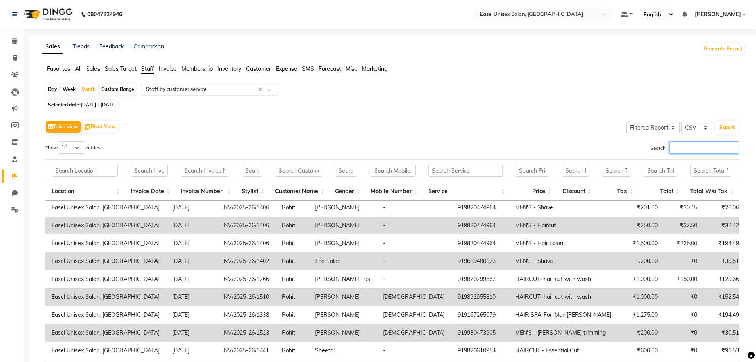
click at [682, 150] on input "Search:" at bounding box center [704, 147] width 69 height 12
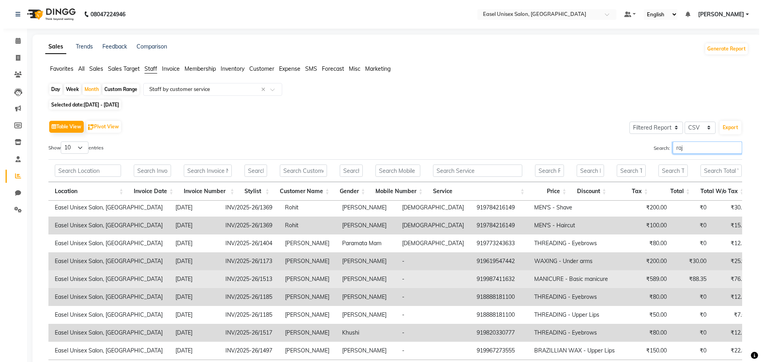
scroll to position [0, 0]
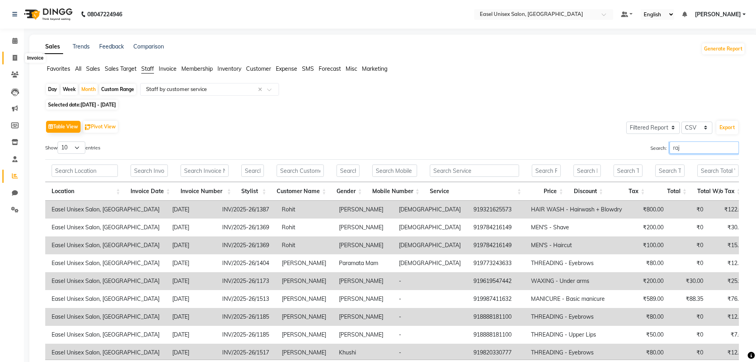
type input "raj"
click at [10, 57] on span at bounding box center [15, 58] width 14 height 9
select select "service"
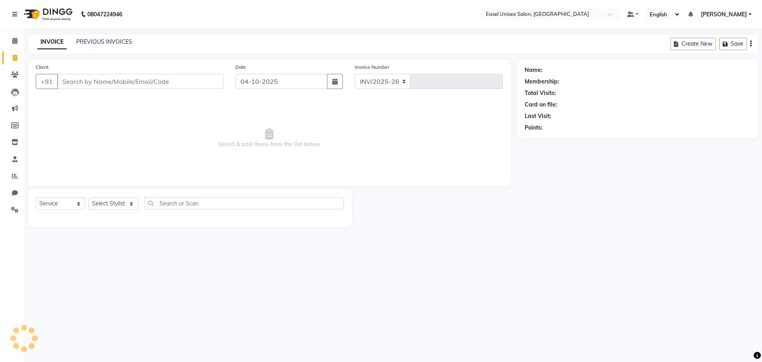
select select "8639"
type input "1842"
click at [13, 172] on span at bounding box center [15, 175] width 14 height 9
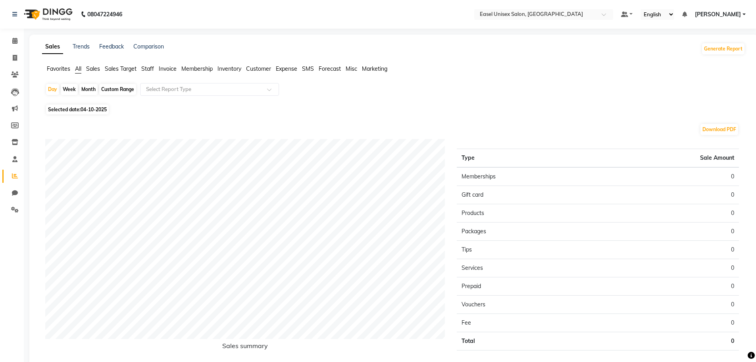
click at [148, 70] on span "Staff" at bounding box center [147, 68] width 13 height 7
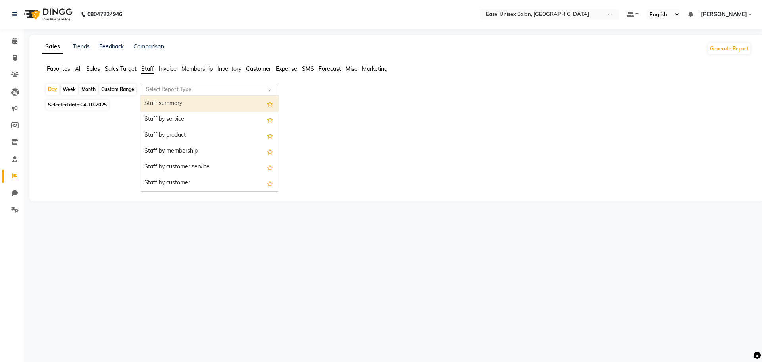
click at [257, 90] on input "text" at bounding box center [201, 89] width 114 height 8
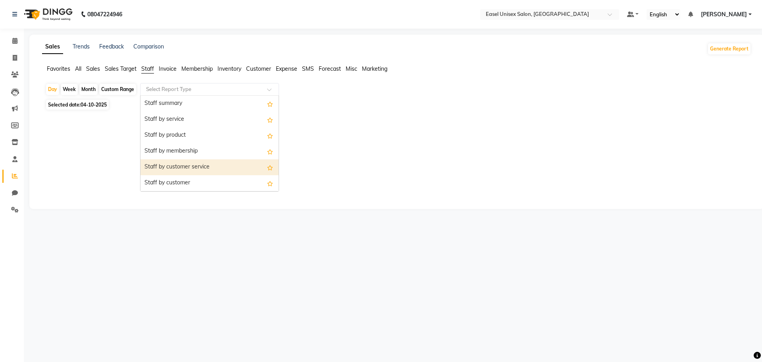
click at [230, 169] on div "Staff by customer service" at bounding box center [209, 167] width 138 height 16
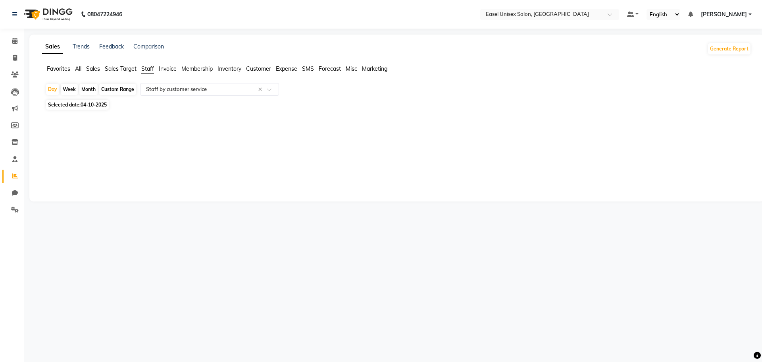
click at [87, 86] on div "Month" at bounding box center [88, 89] width 18 height 11
select select "10"
select select "2025"
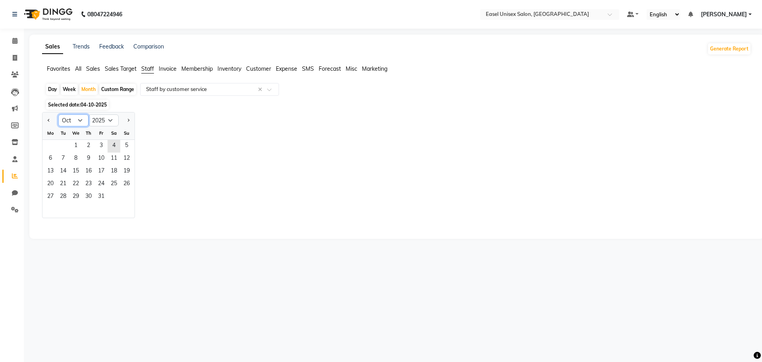
click at [81, 115] on select "Jan Feb Mar Apr May Jun Jul Aug Sep Oct Nov Dec" at bounding box center [73, 120] width 30 height 12
click at [251, 206] on div "Jan Feb Mar Apr May Jun Jul Aug Sep Oct Nov Dec 2015 2016 2017 2018 2019 2020 2…" at bounding box center [396, 165] width 709 height 106
click at [14, 56] on icon at bounding box center [15, 58] width 4 height 6
select select "service"
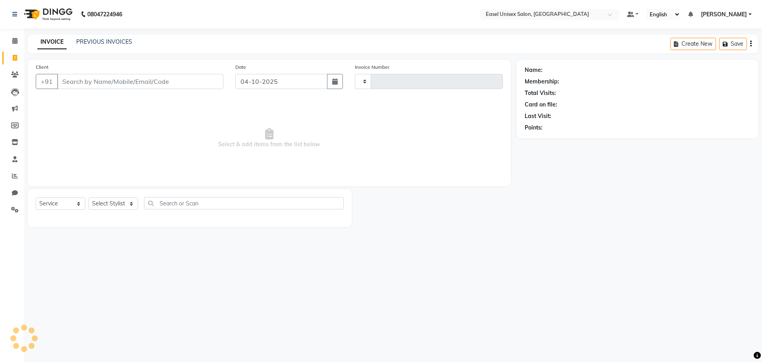
type input "1842"
select select "8639"
click at [112, 40] on link "PREVIOUS INVOICES" at bounding box center [104, 41] width 56 height 7
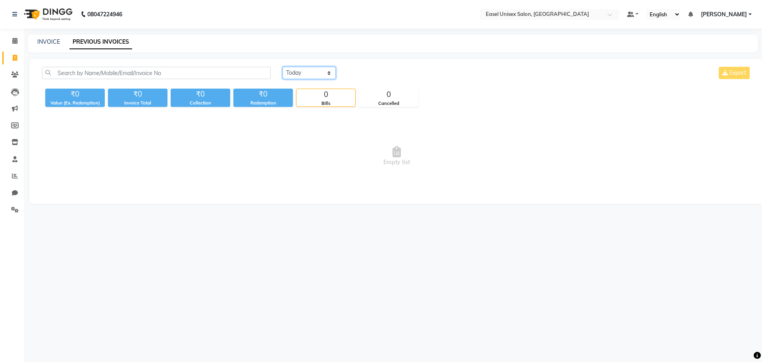
click at [331, 72] on select "Today Yesterday Custom Range" at bounding box center [309, 73] width 53 height 12
select select "yesterday"
click at [283, 67] on select "Today Yesterday Custom Range" at bounding box center [309, 73] width 53 height 12
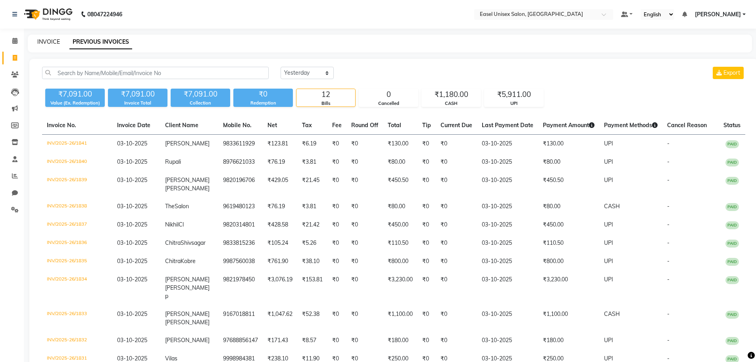
click at [43, 45] on link "INVOICE" at bounding box center [48, 41] width 23 height 7
select select "service"
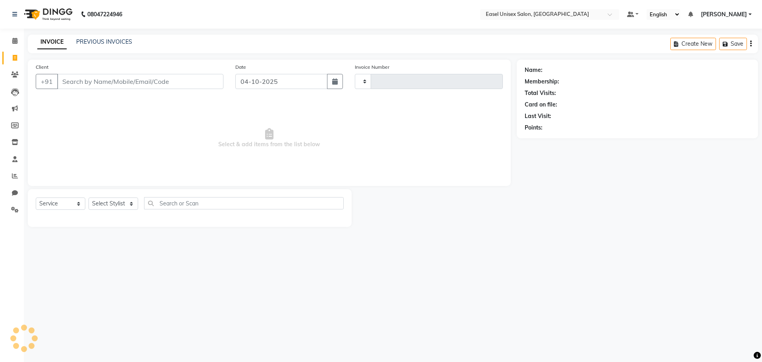
type input "1842"
select select "8639"
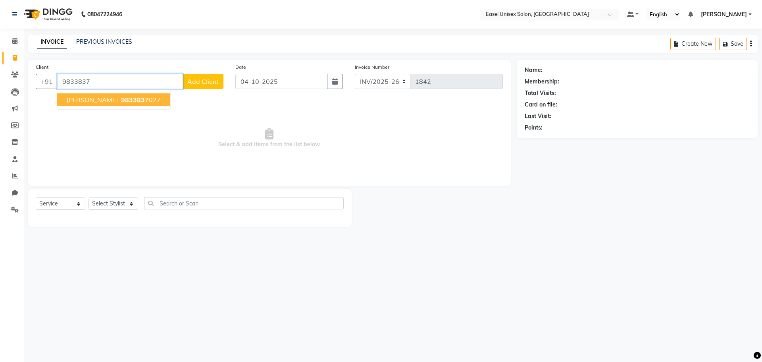
click at [119, 98] on ngb-highlight "9833837 027" at bounding box center [139, 100] width 41 height 8
type input "9833837027"
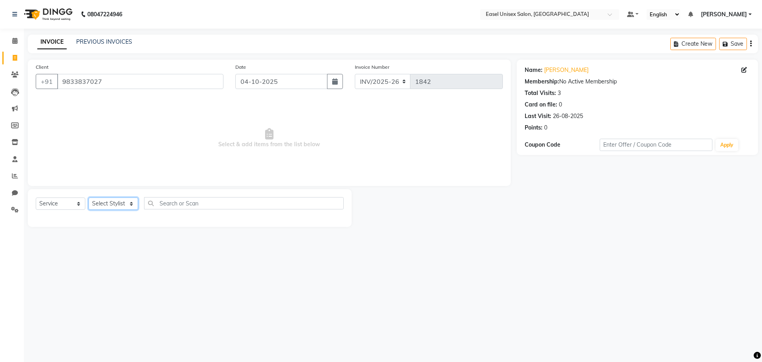
click at [132, 198] on select "Select Stylist admin ALI Ayesha jiya Lakhan Pratiksha Priyanka Rajshree Rohit S…" at bounding box center [114, 203] width 50 height 12
select select "83236"
click at [89, 197] on select "Select Stylist admin ALI Ayesha jiya Lakhan Pratiksha Priyanka Rajshree Rohit S…" at bounding box center [114, 203] width 50 height 12
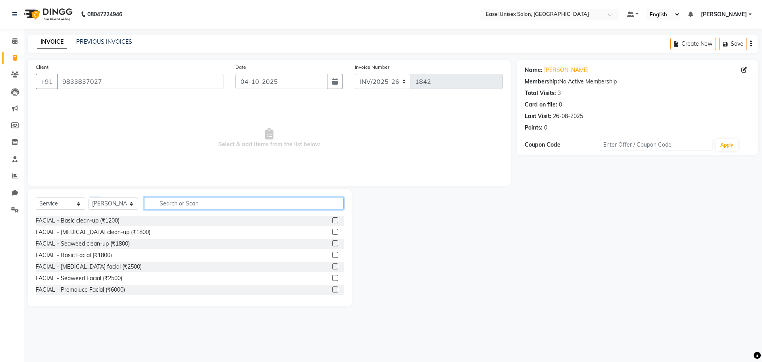
click at [220, 204] on input "text" at bounding box center [244, 203] width 200 height 12
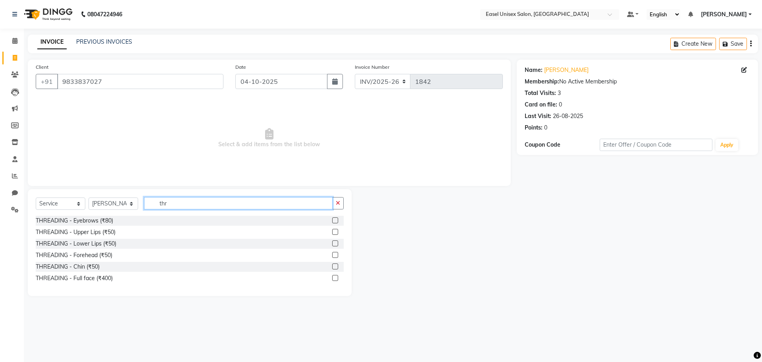
type input "thr"
click at [333, 221] on label at bounding box center [335, 220] width 6 height 6
click at [333, 221] on input "checkbox" at bounding box center [334, 220] width 5 height 5
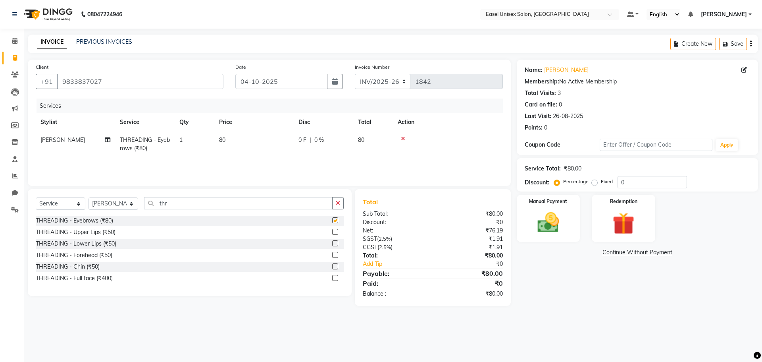
checkbox input "false"
click at [572, 212] on div "Manual Payment" at bounding box center [548, 218] width 66 height 49
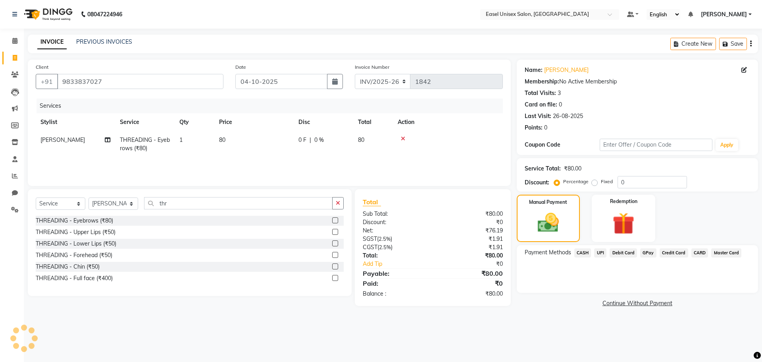
click at [588, 256] on span "CASH" at bounding box center [582, 252] width 17 height 9
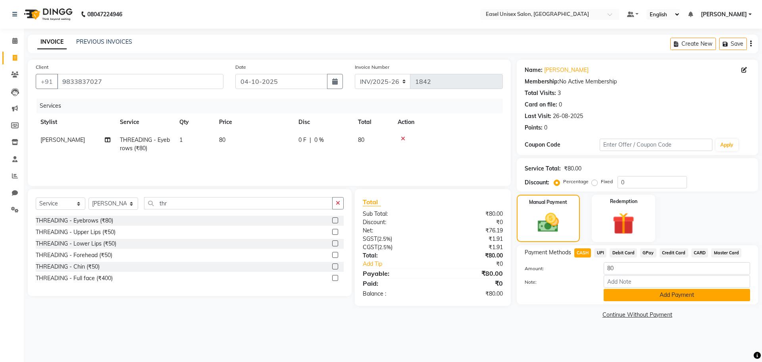
click at [675, 298] on button "Add Payment" at bounding box center [677, 295] width 146 height 12
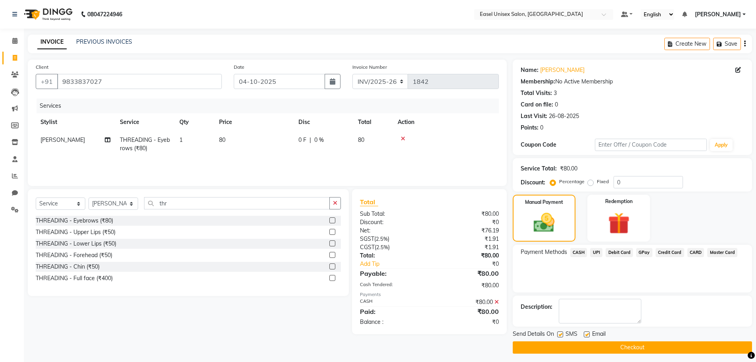
click at [668, 346] on button "Checkout" at bounding box center [632, 347] width 239 height 12
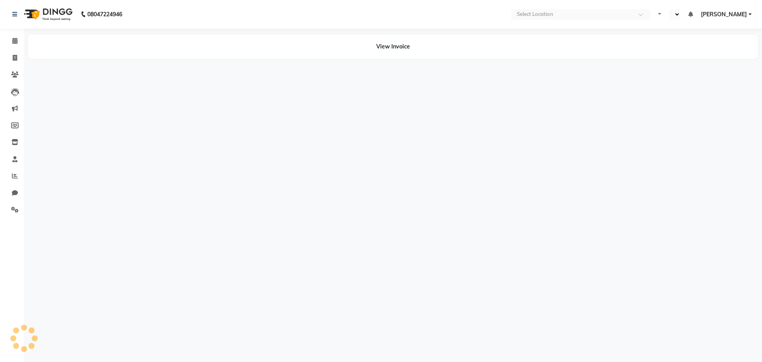
select select "en"
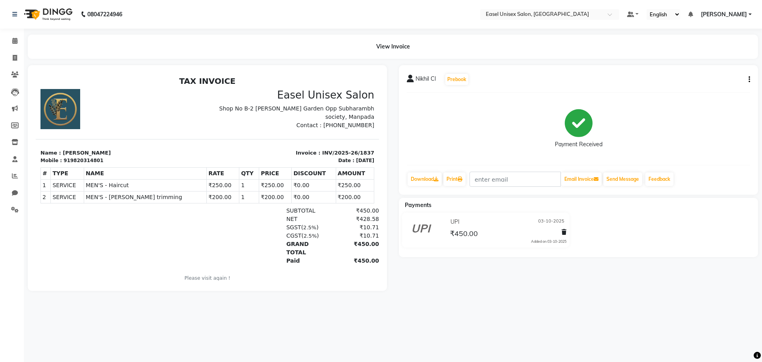
click at [745, 77] on button "button" at bounding box center [747, 79] width 5 height 8
click at [727, 87] on div "Edit Invoice" at bounding box center [710, 90] width 54 height 10
select select "service"
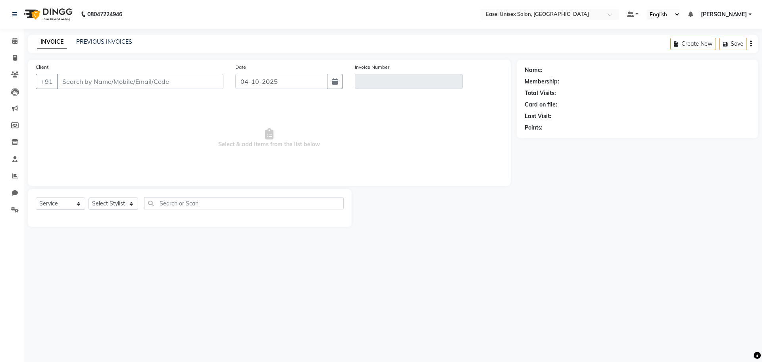
type input "9820314801"
type input "INV/2025-26/1837"
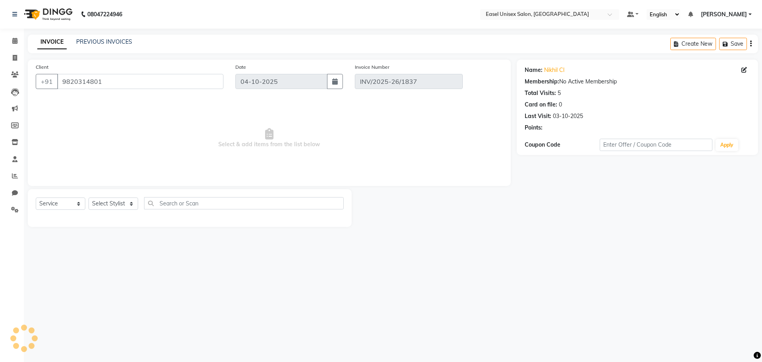
type input "03-10-2025"
select select "select"
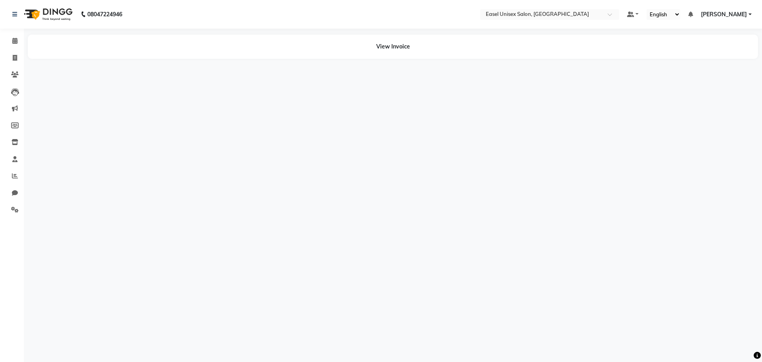
select select "en"
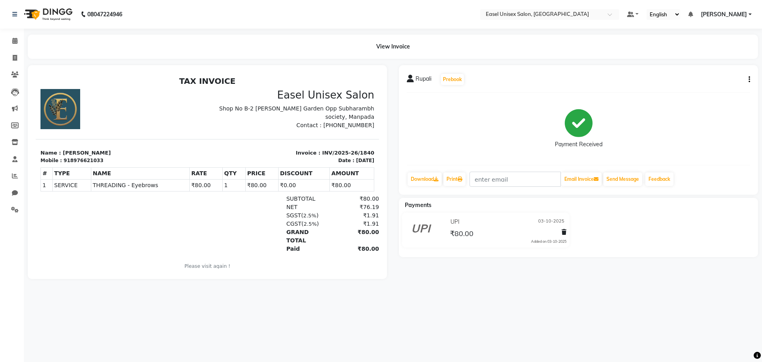
click at [749, 80] on icon "button" at bounding box center [750, 79] width 2 height 0
click at [728, 90] on div "Edit Invoice" at bounding box center [710, 90] width 54 height 10
select select "service"
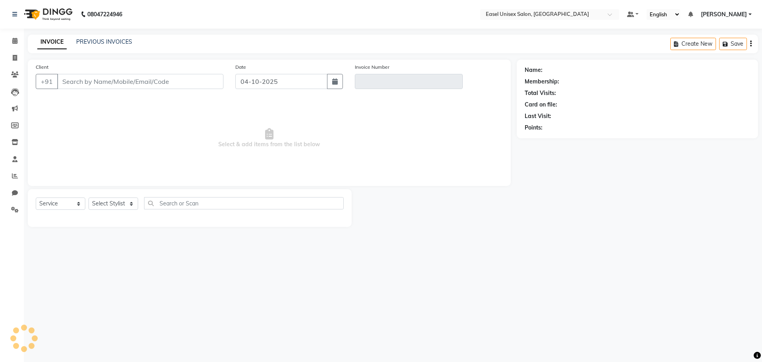
type input "8976621033"
type input "INV/2025-26/1840"
type input "03-10-2025"
select select "select"
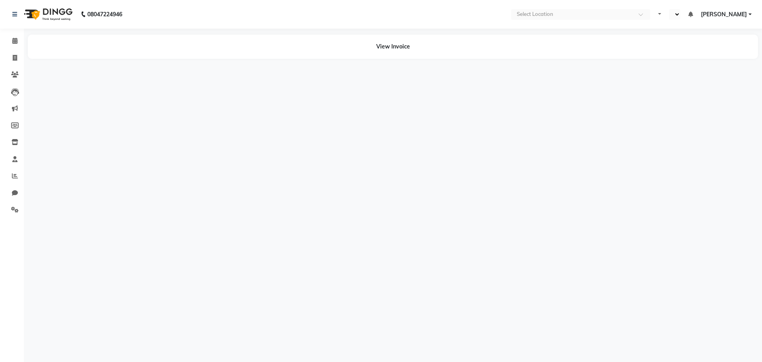
select select "en"
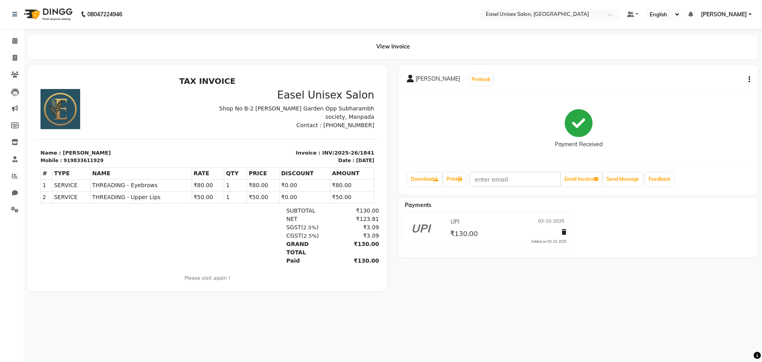
click at [750, 81] on div "[PERSON_NAME] Prebook Payment Received Download Print Email Invoice Send Messag…" at bounding box center [578, 129] width 359 height 129
click at [749, 80] on icon "button" at bounding box center [750, 79] width 2 height 0
click at [724, 81] on div "Edit Item Staff" at bounding box center [710, 80] width 54 height 10
select select "82875"
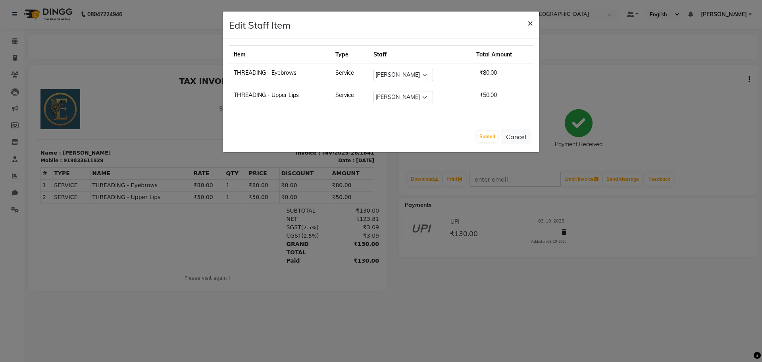
click at [537, 17] on button "×" at bounding box center [530, 23] width 18 height 22
